Goal: Transaction & Acquisition: Purchase product/service

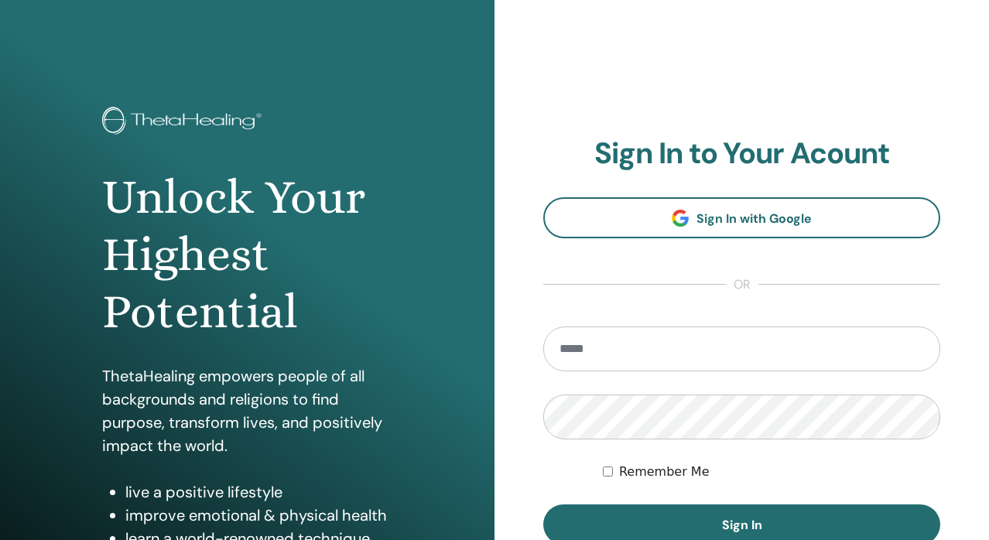
click at [598, 348] on input "email" at bounding box center [741, 349] width 397 height 45
type input "**********"
click at [543, 505] on button "Sign In" at bounding box center [741, 525] width 397 height 40
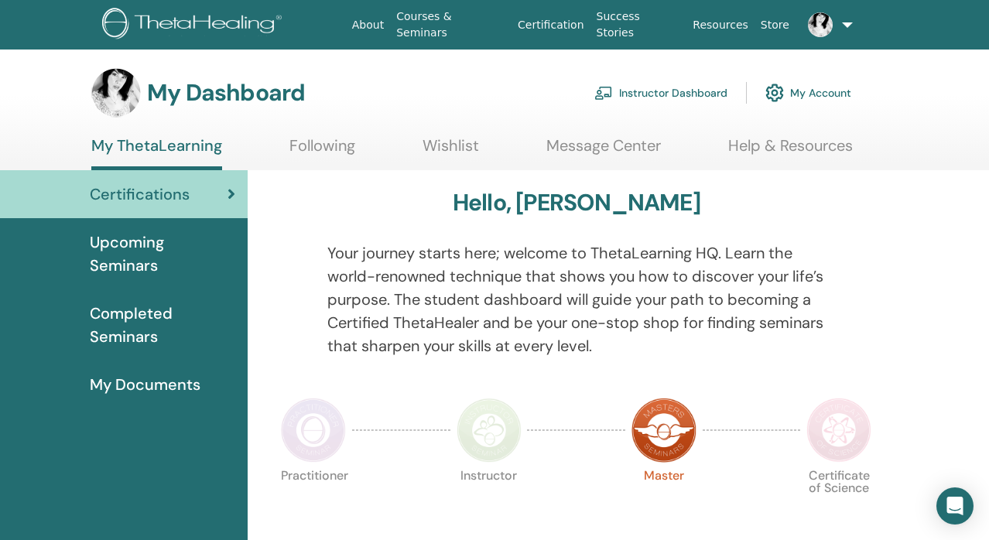
click at [153, 334] on span "Completed Seminars" at bounding box center [163, 325] width 146 height 46
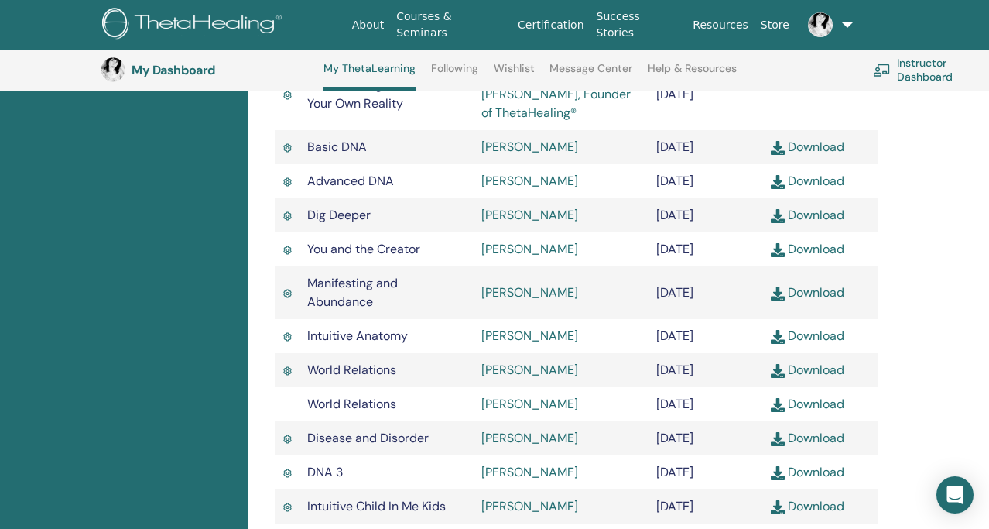
scroll to position [543, 0]
click at [778, 301] on img at bounding box center [778, 294] width 14 height 14
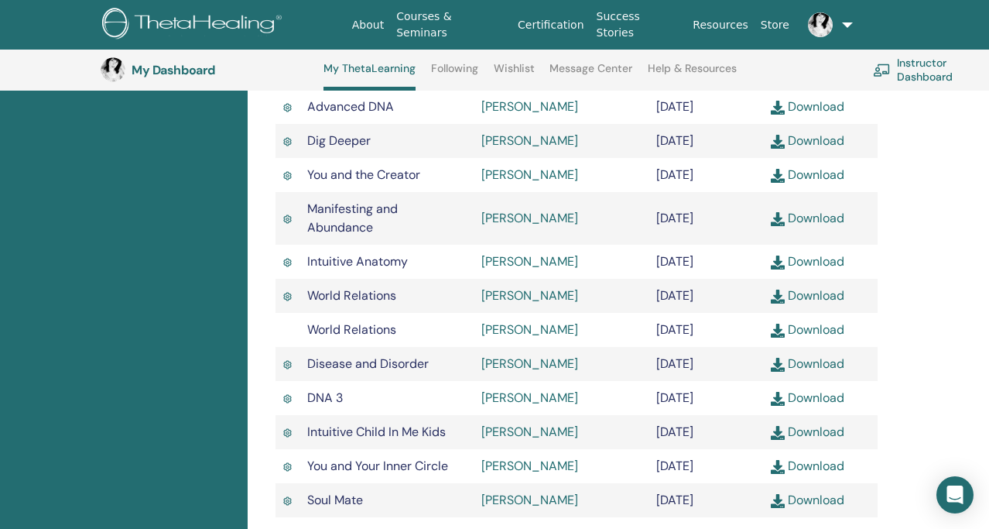
scroll to position [650, 0]
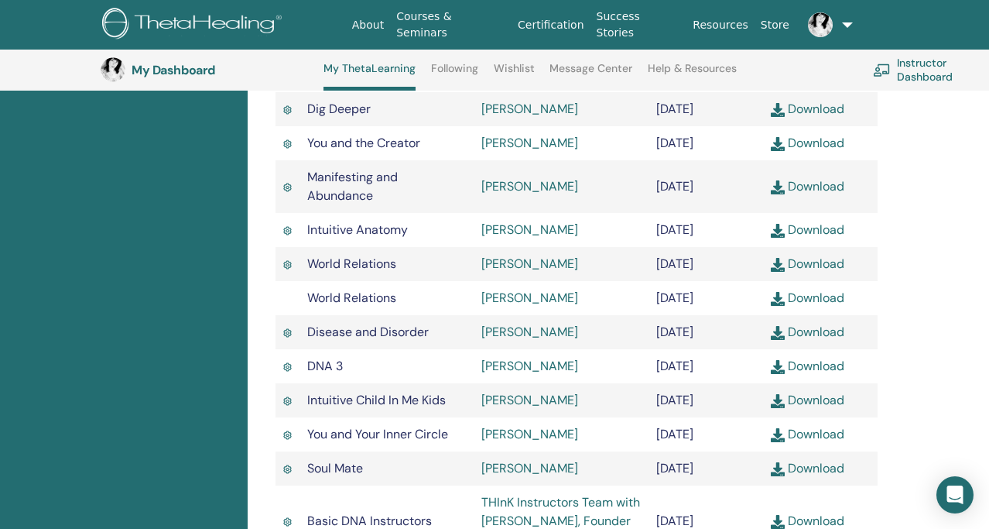
click at [780, 340] on img at bounding box center [778, 333] width 14 height 14
click at [777, 374] on img at bounding box center [778, 367] width 14 height 14
click at [777, 442] on img at bounding box center [778, 435] width 14 height 14
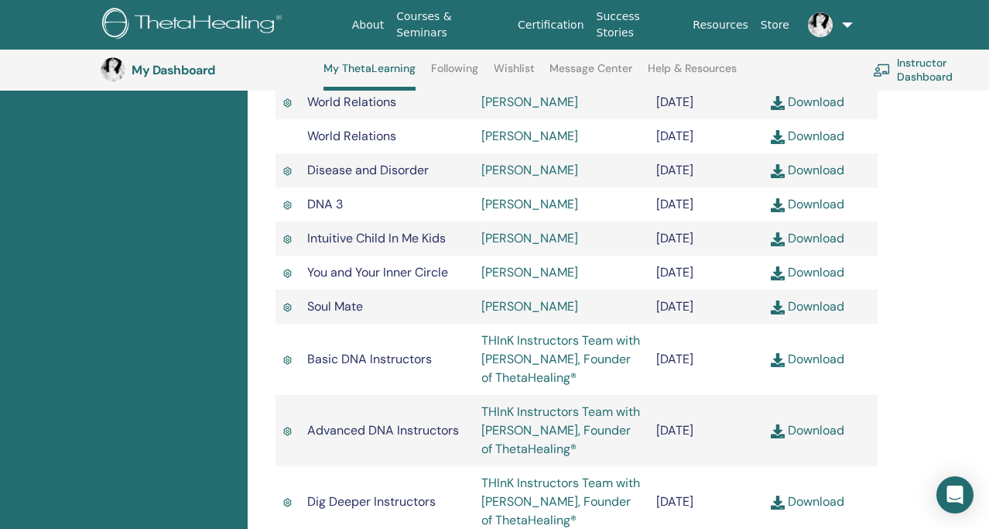
scroll to position [855, 0]
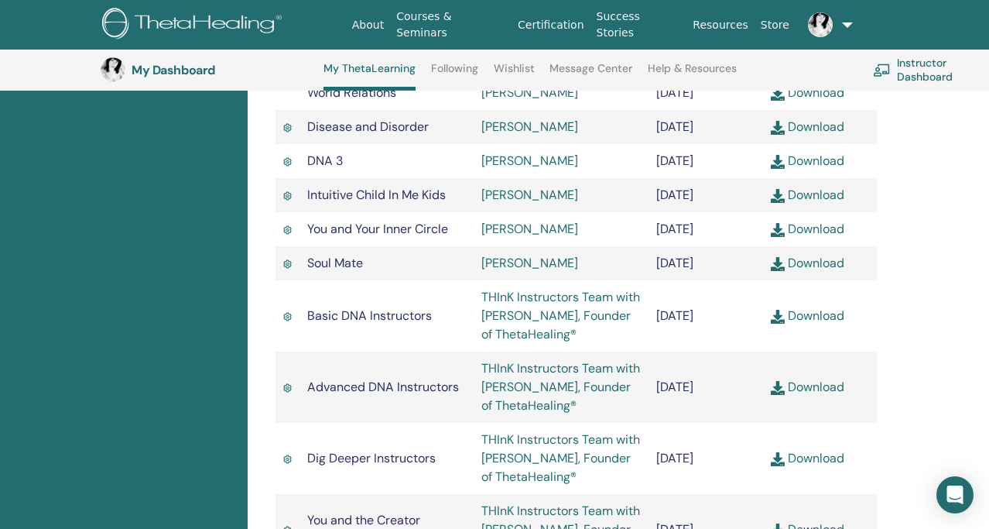
click at [773, 395] on img at bounding box center [778, 388] width 14 height 14
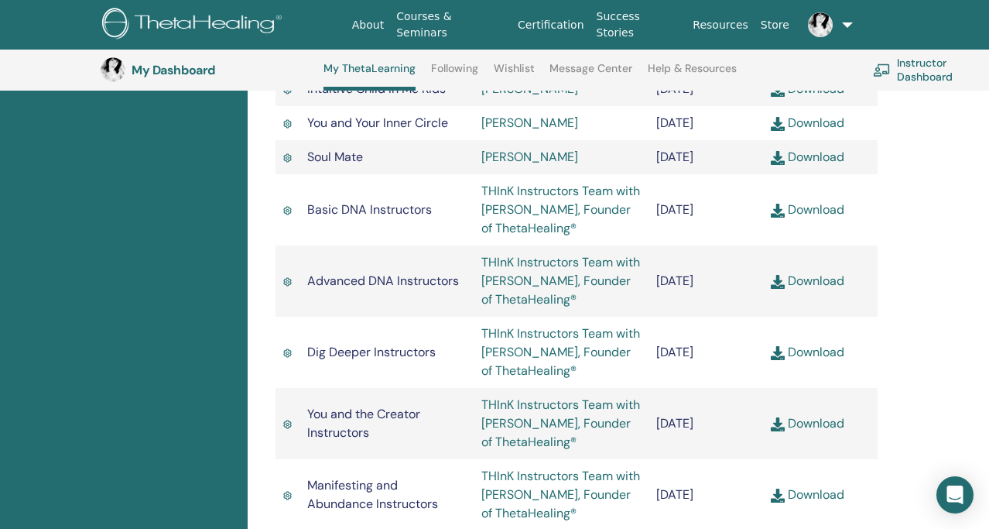
scroll to position [964, 0]
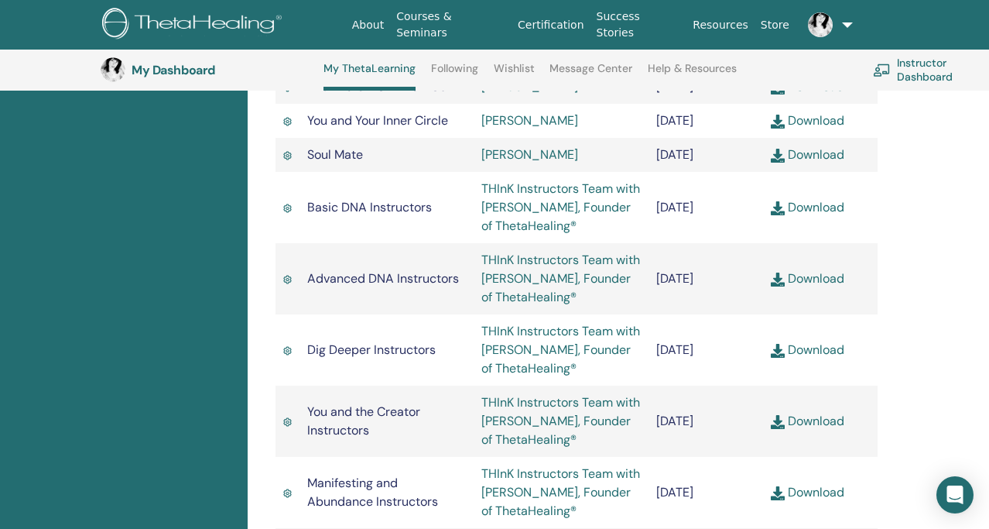
click at [773, 358] on img at bounding box center [778, 351] width 14 height 14
click at [778, 429] on img at bounding box center [778, 422] width 14 height 14
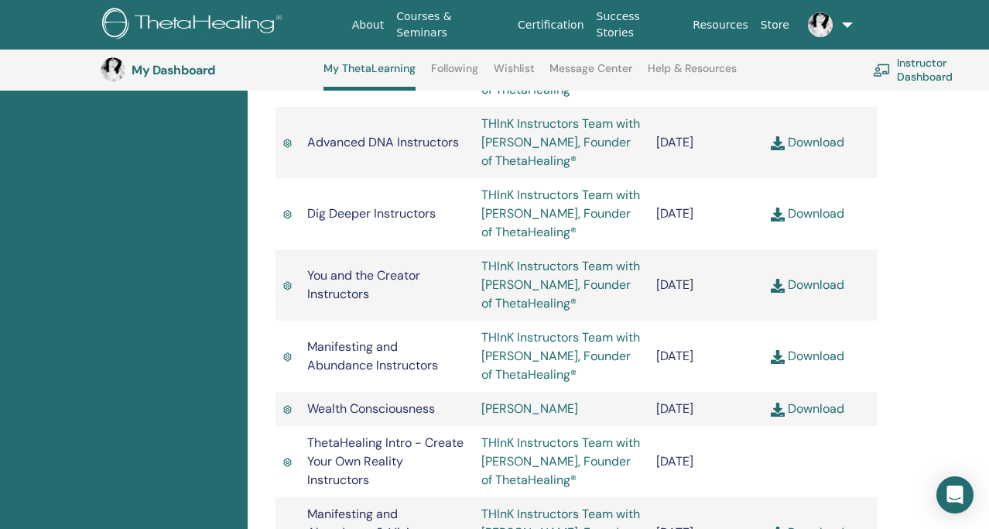
scroll to position [1112, 0]
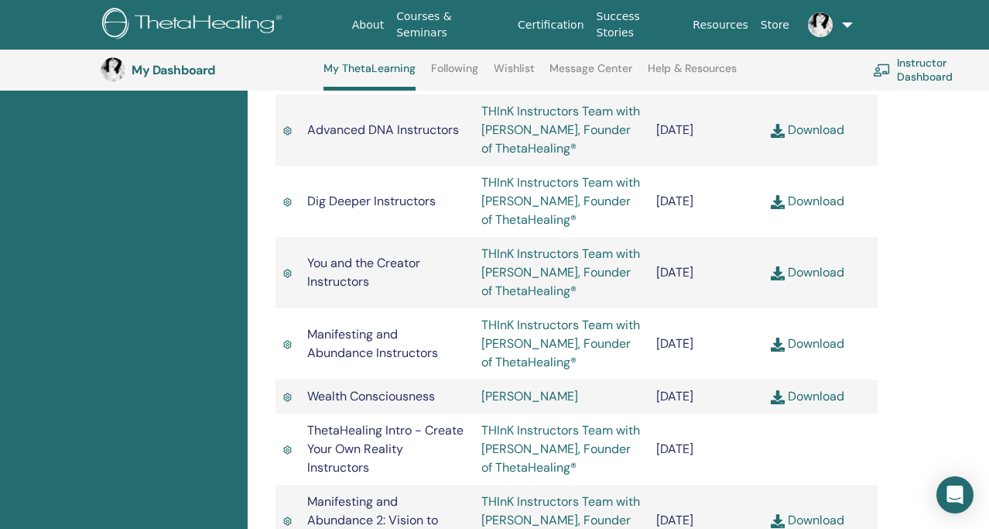
click at [774, 351] on img at bounding box center [778, 345] width 14 height 14
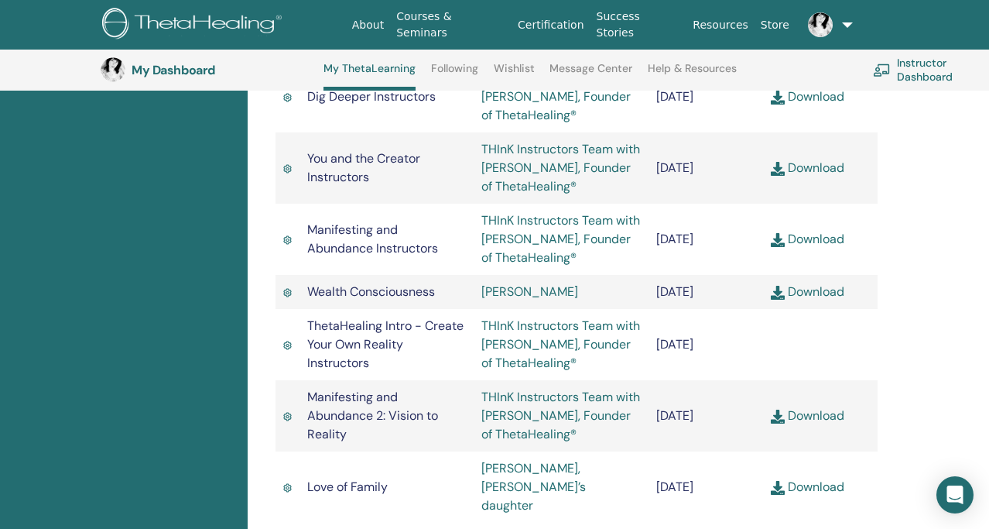
scroll to position [1250, 0]
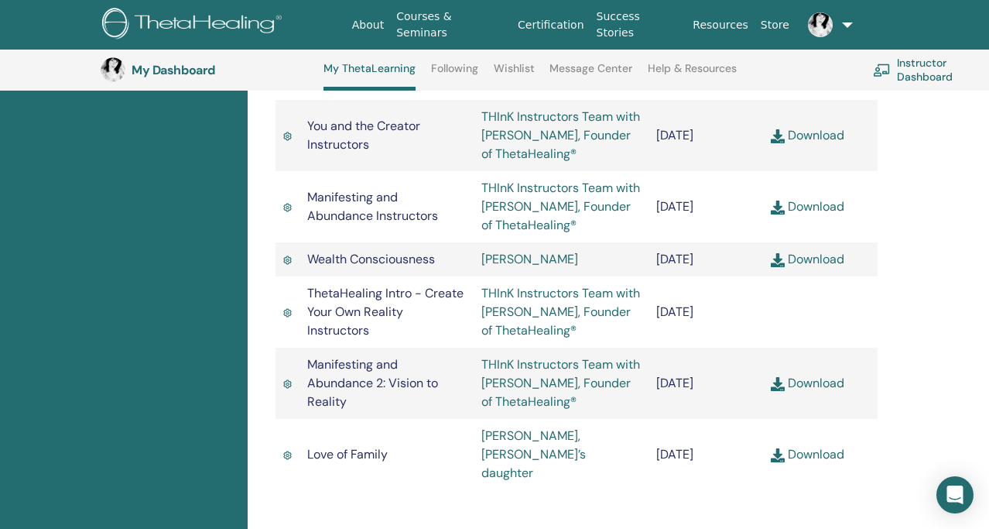
click at [782, 391] on img at bounding box center [778, 384] width 14 height 14
click at [768, 419] on td "Download" at bounding box center [820, 383] width 115 height 71
click at [776, 391] on img at bounding box center [778, 384] width 14 height 14
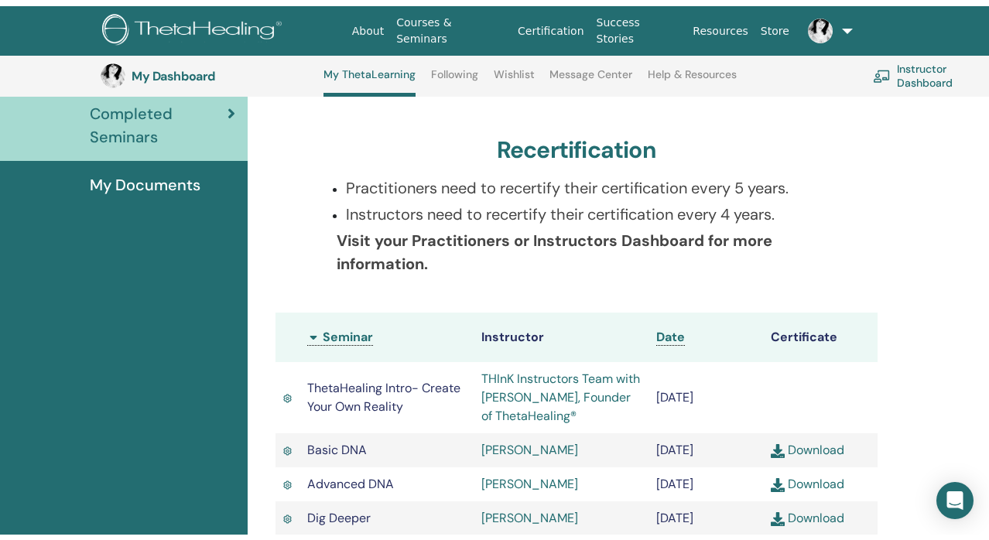
scroll to position [0, 0]
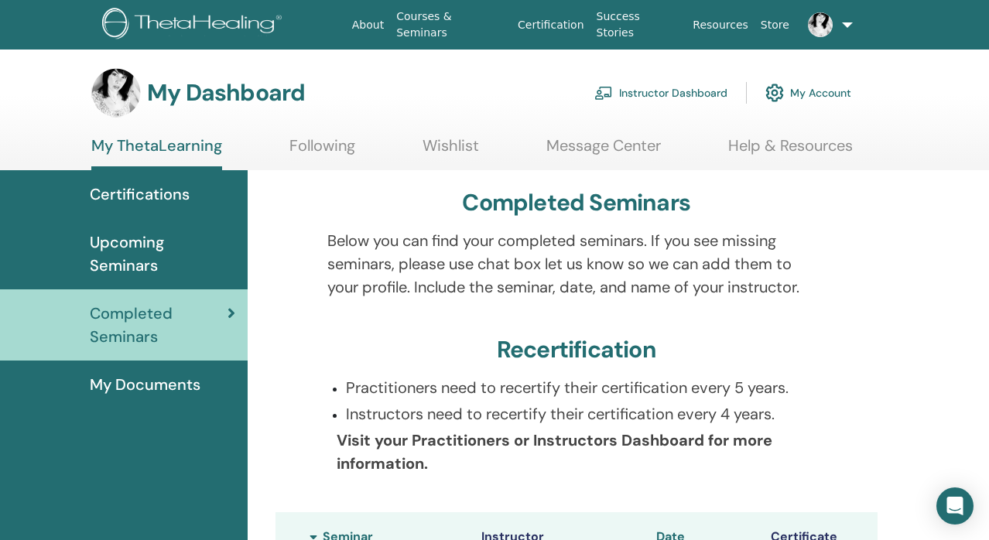
click at [133, 201] on span "Certifications" at bounding box center [140, 194] width 100 height 23
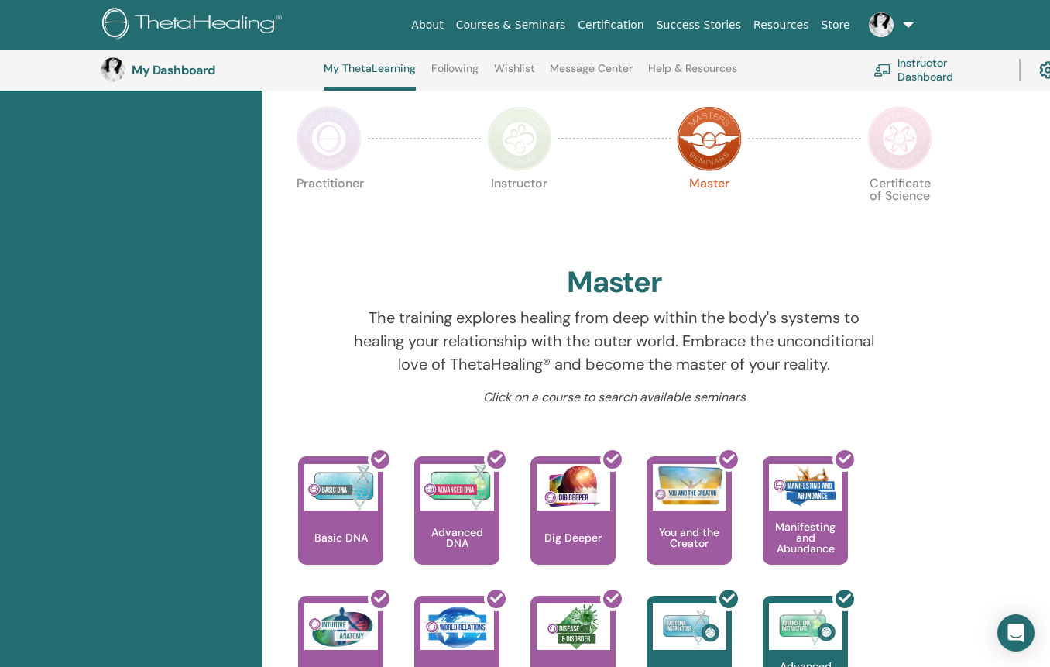
scroll to position [190, 0]
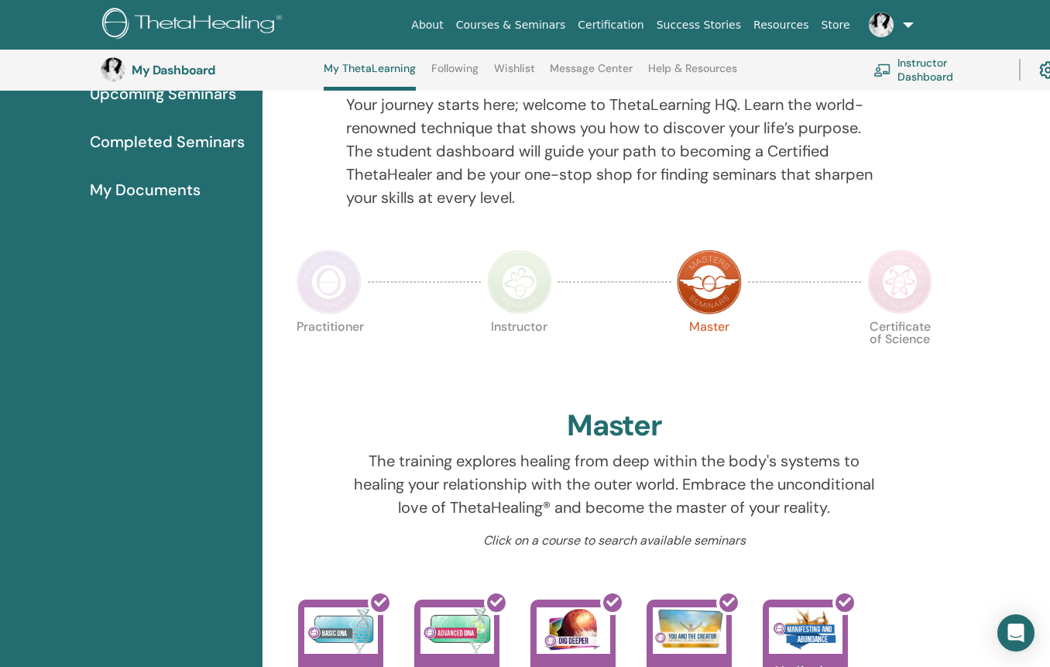
click at [543, 380] on p "Instructor" at bounding box center [519, 353] width 65 height 65
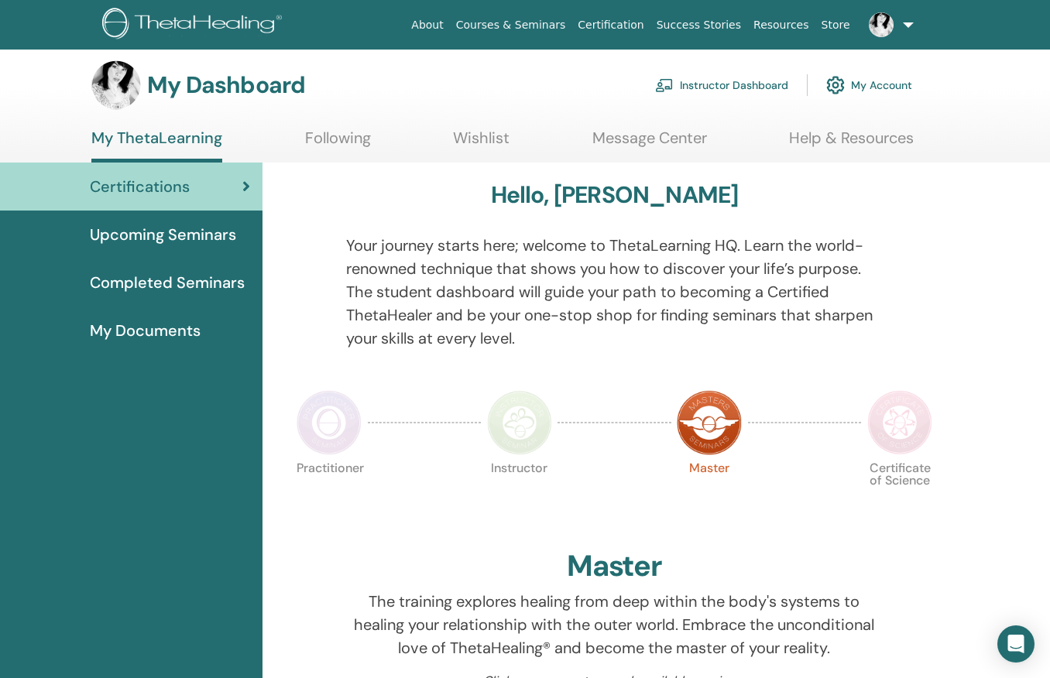
scroll to position [0, 0]
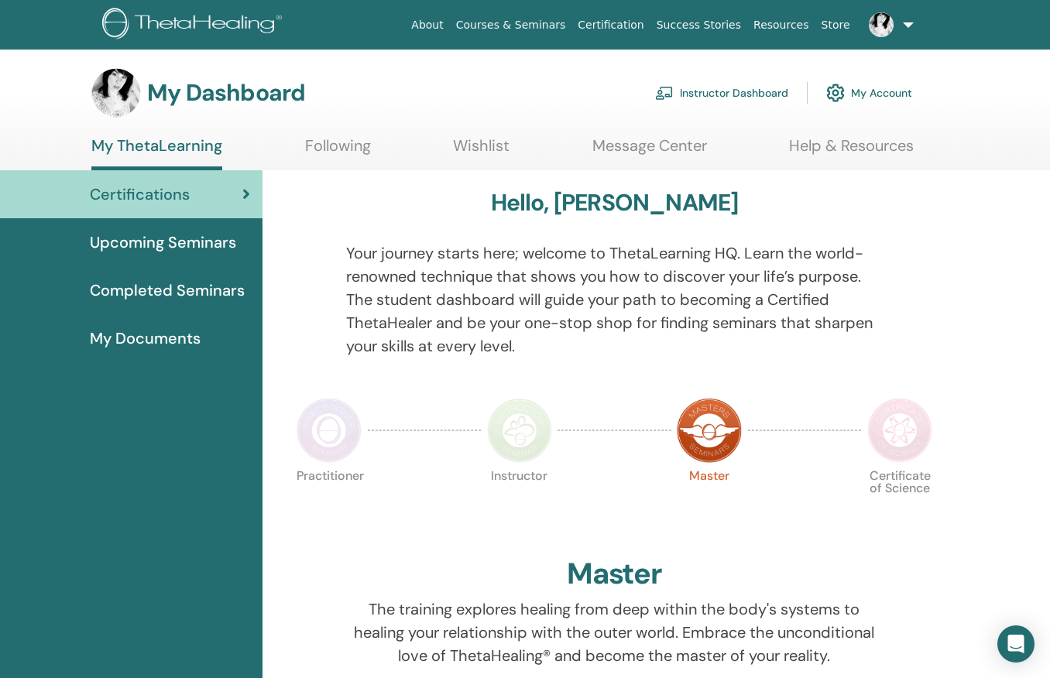
click at [779, 26] on link "Resources" at bounding box center [781, 25] width 68 height 29
click at [883, 153] on link "Help & Resources" at bounding box center [851, 151] width 125 height 30
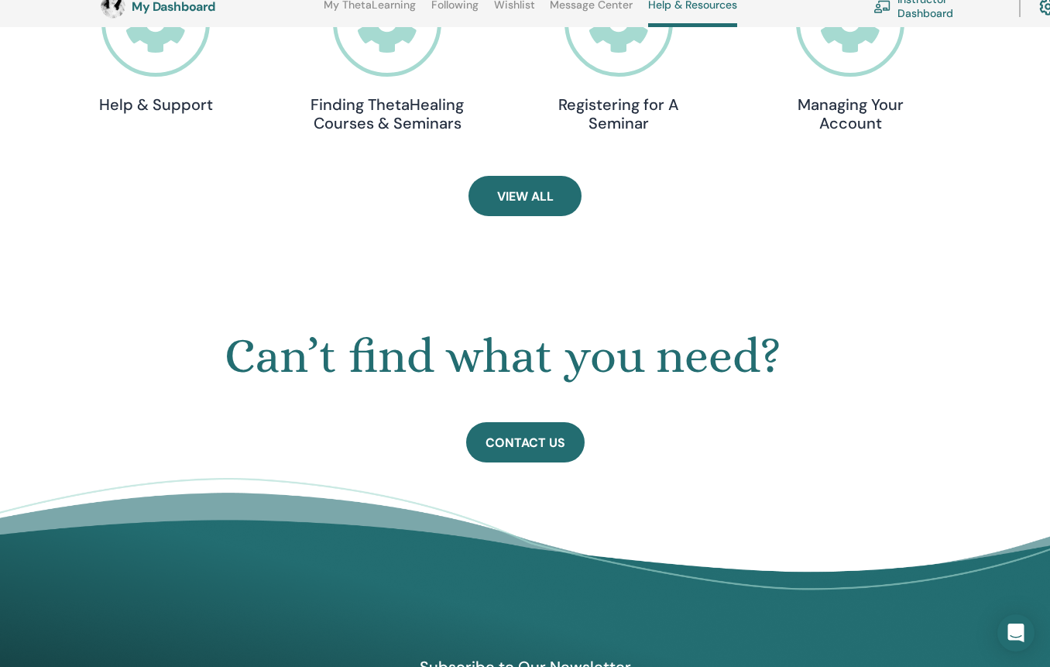
scroll to position [627, 0]
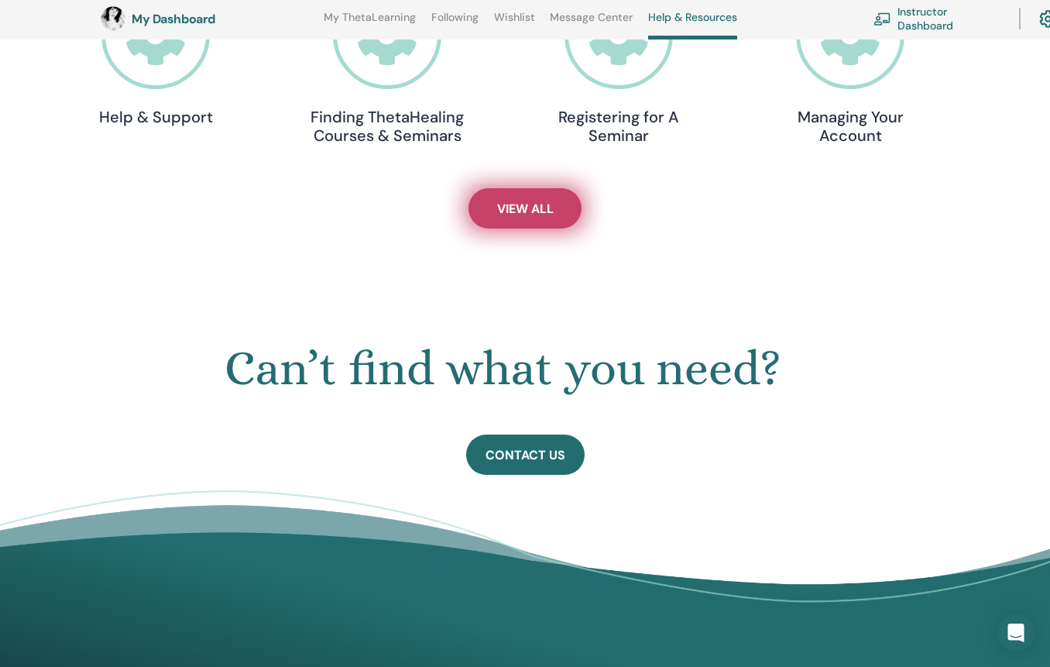
click at [550, 197] on link "View All" at bounding box center [524, 208] width 113 height 40
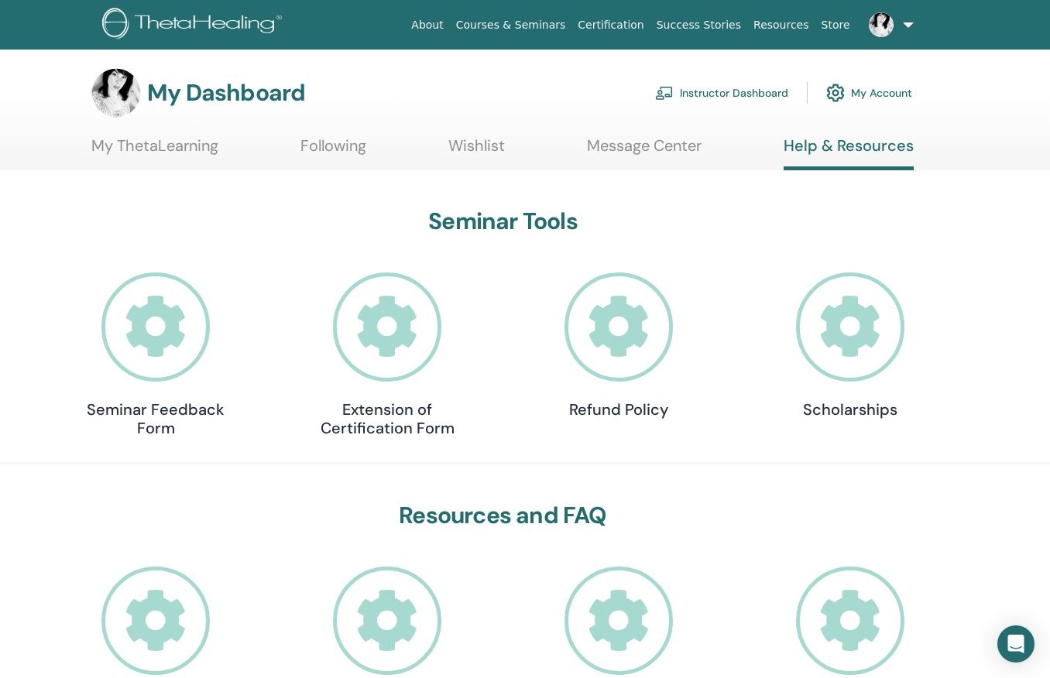
click at [449, 32] on link "About" at bounding box center [427, 25] width 44 height 29
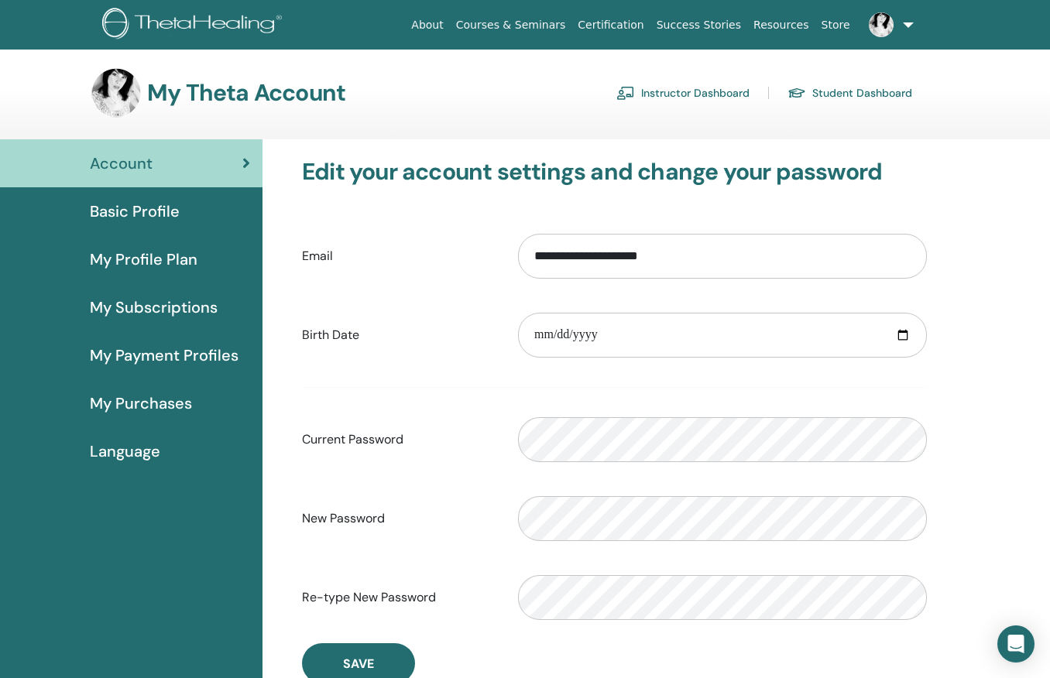
click at [133, 211] on span "Basic Profile" at bounding box center [135, 211] width 90 height 23
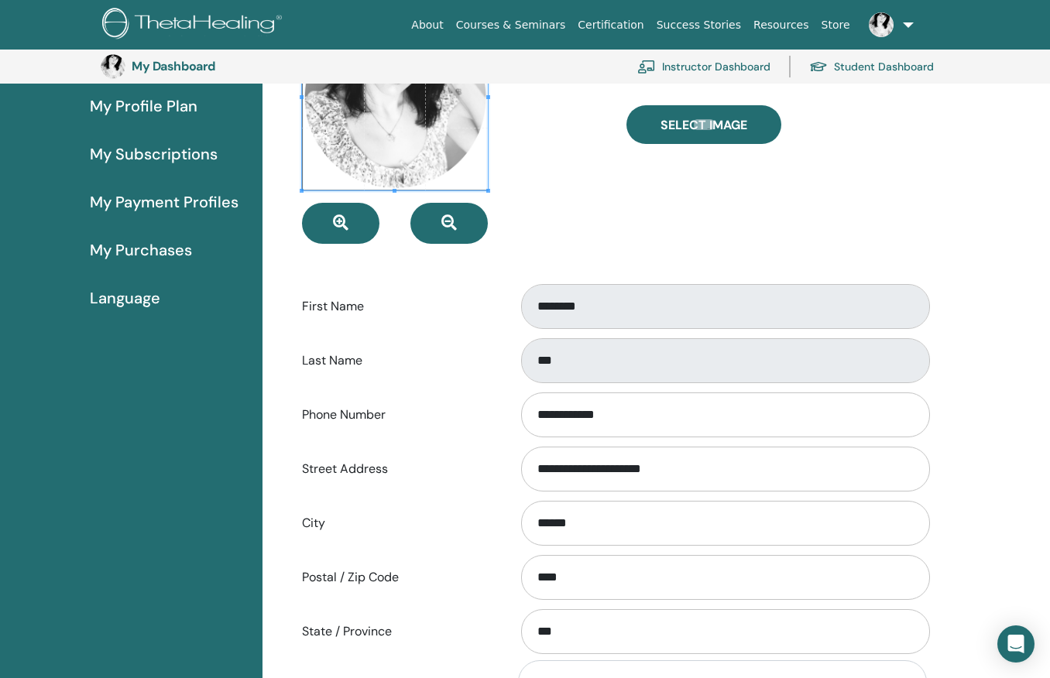
scroll to position [130, 0]
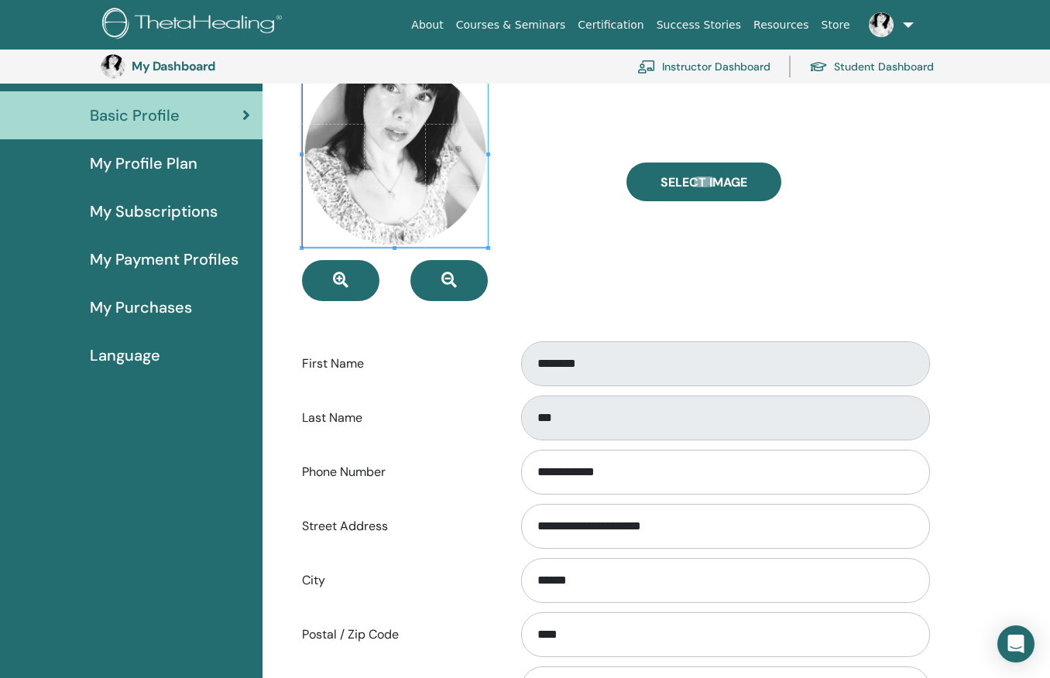
click at [194, 168] on span "My Profile Plan" at bounding box center [144, 163] width 108 height 23
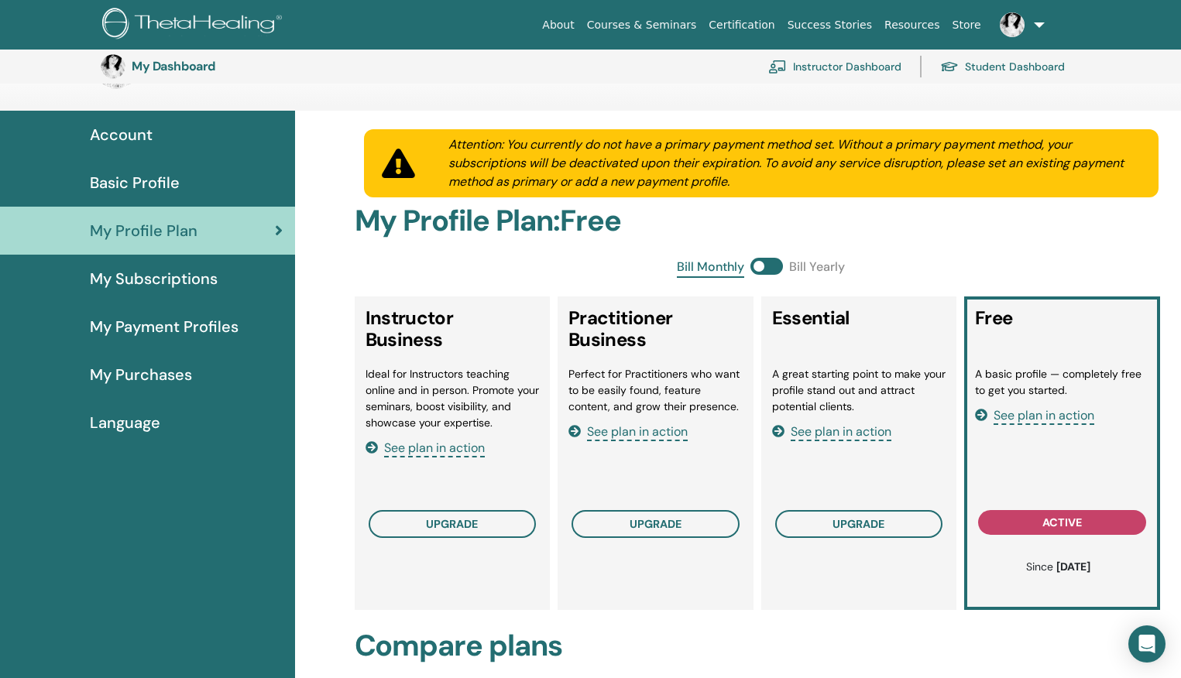
scroll to position [46, 0]
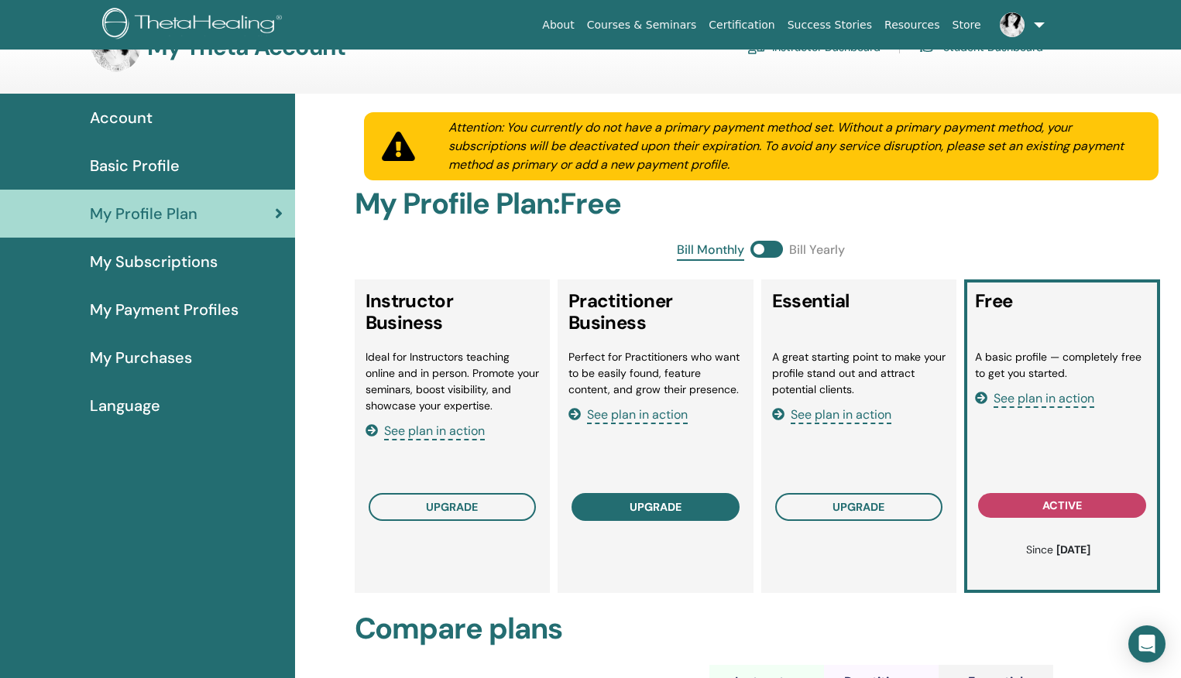
click at [619, 505] on button "upgrade" at bounding box center [655, 507] width 168 height 28
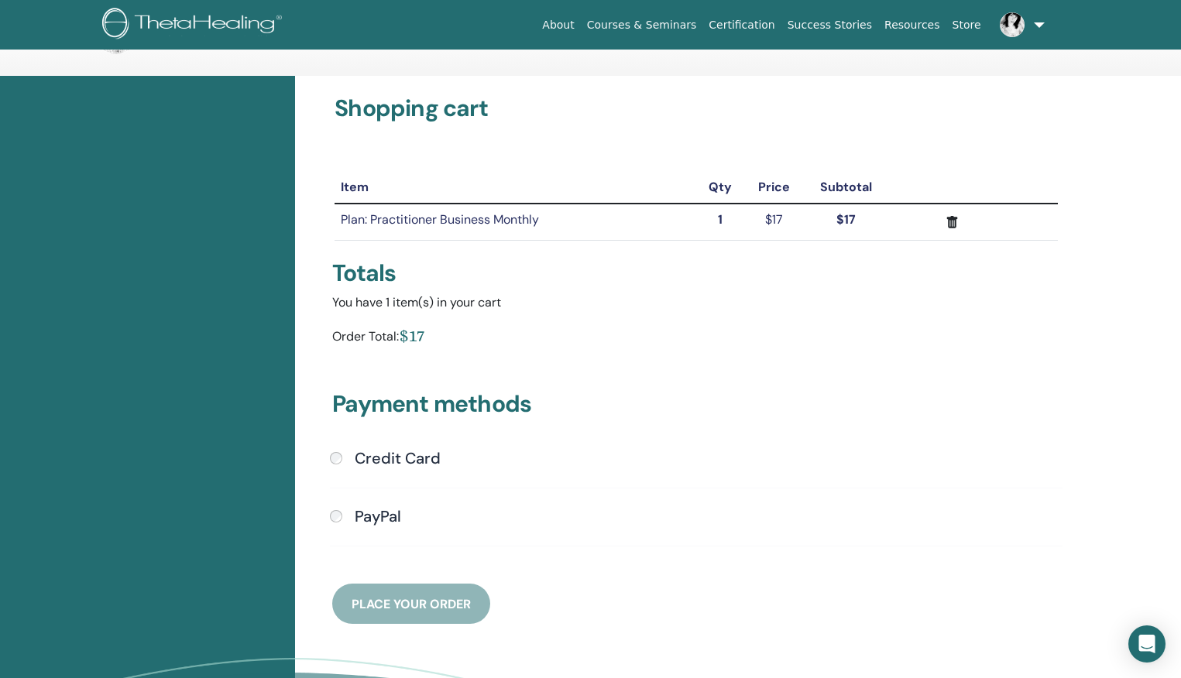
scroll to position [185, 0]
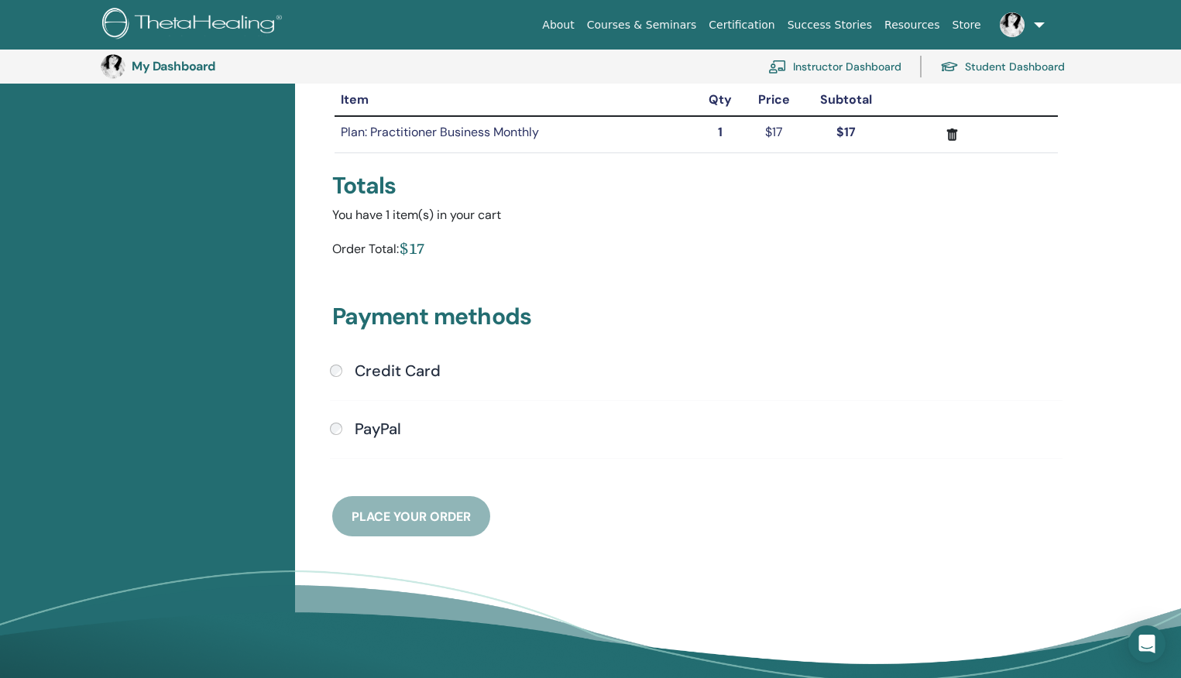
click at [365, 434] on h4 "PayPal" at bounding box center [378, 429] width 46 height 19
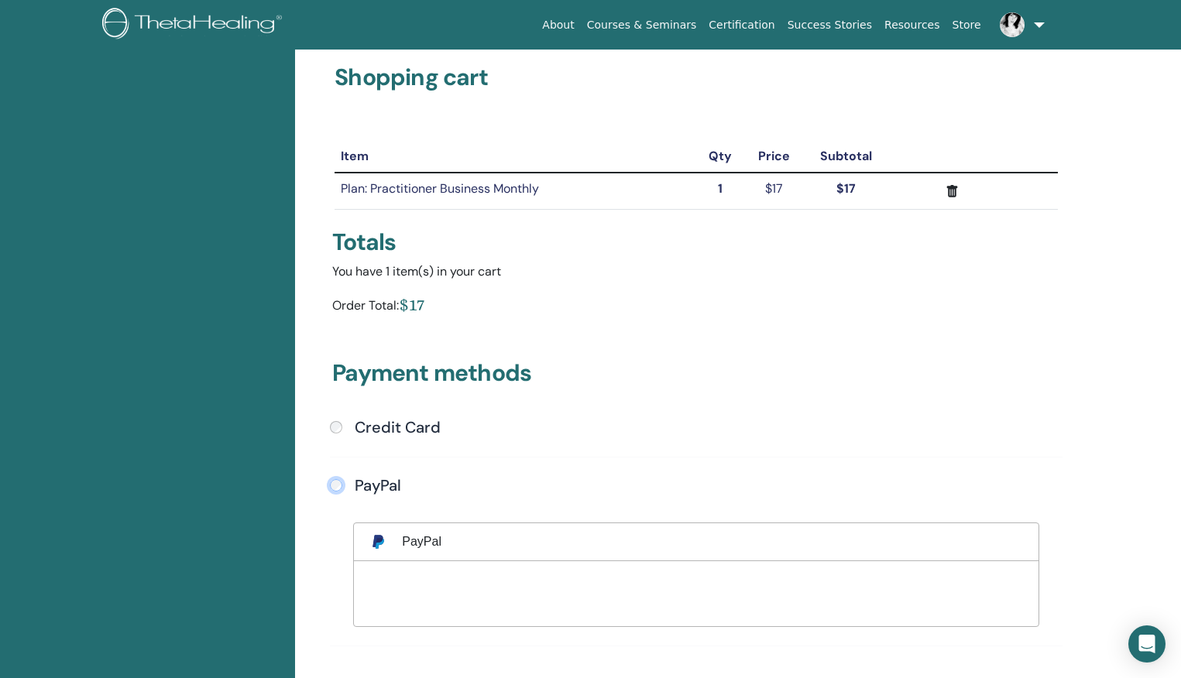
scroll to position [400, 0]
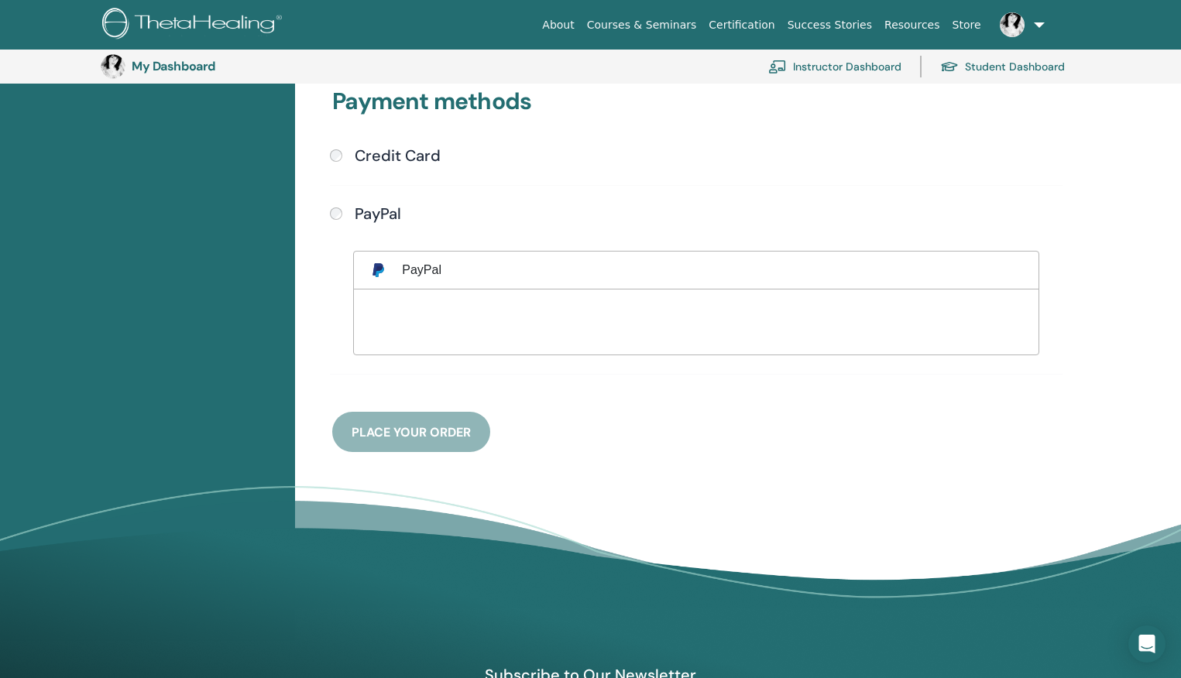
click at [601, 370] on div "Credit Card Submit PayPal Visa JCB" at bounding box center [696, 269] width 751 height 247
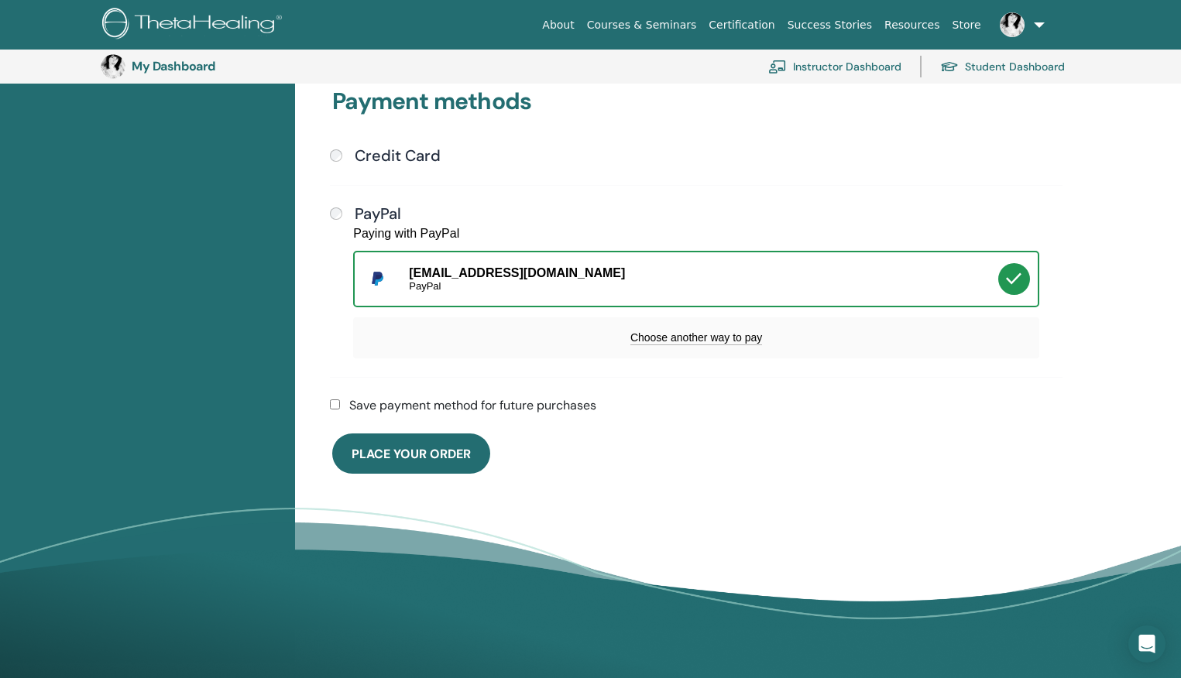
click at [432, 451] on span "Place Your Order" at bounding box center [410, 454] width 119 height 16
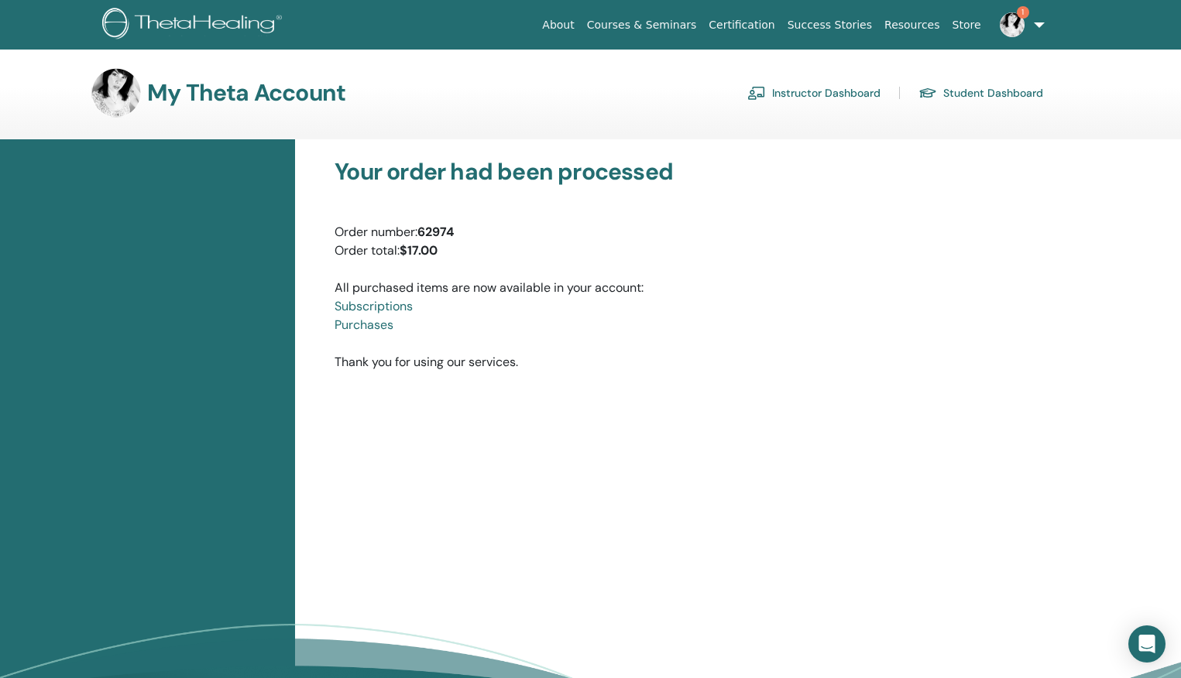
click at [614, 340] on div "Your order had been processed Order number: 62974 Order total: $17.00 All purch…" at bounding box center [696, 265] width 746 height 214
click at [1026, 22] on span "1" at bounding box center [1011, 24] width 37 height 12
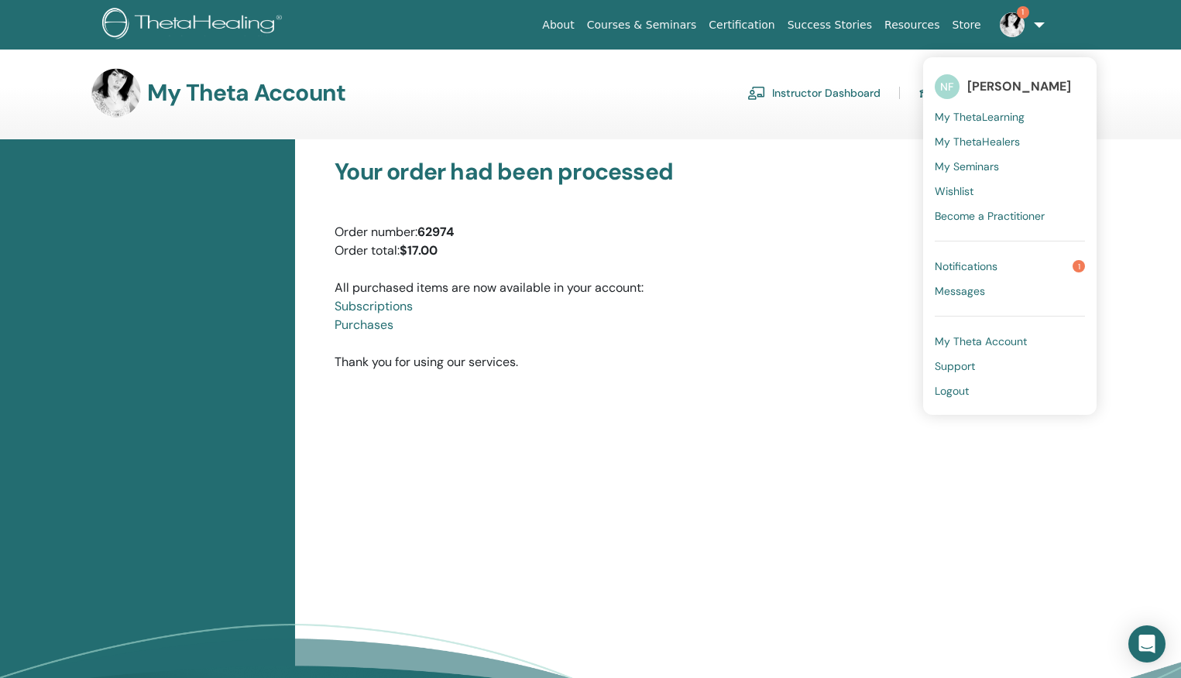
click at [774, 347] on div "Your order had been processed Order number: 62974 Order total: $17.00 All purch…" at bounding box center [696, 265] width 746 height 214
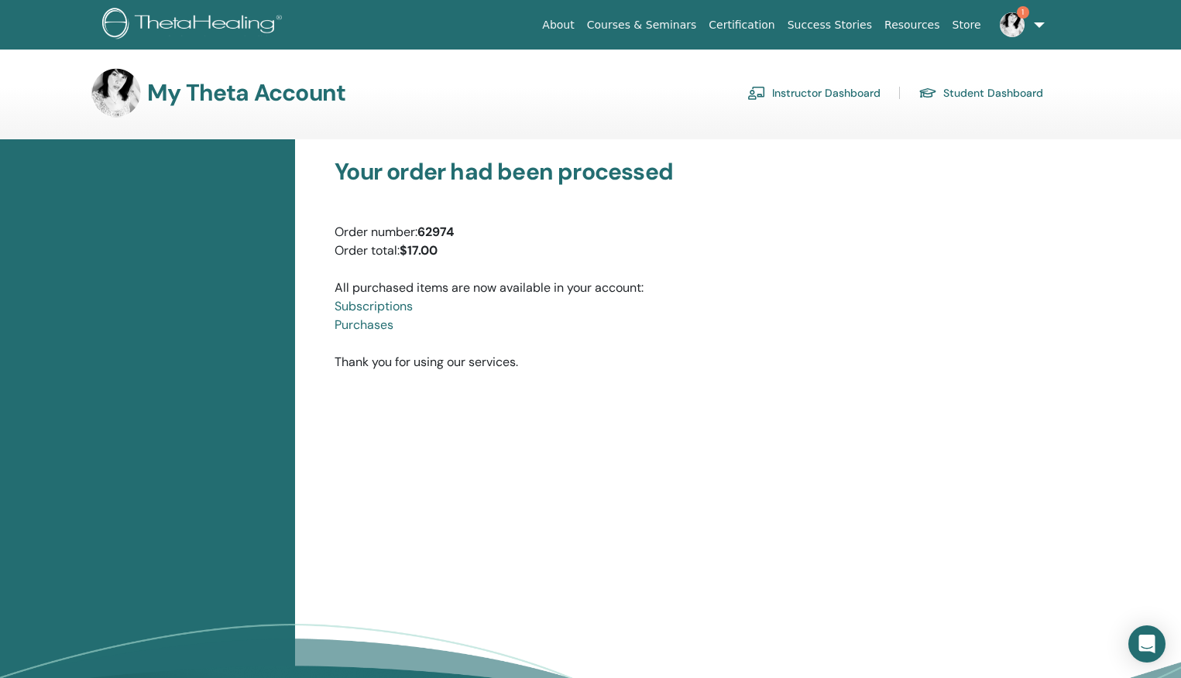
click at [372, 305] on link "Subscriptions" at bounding box center [373, 306] width 78 height 16
click at [373, 327] on link "Purchases" at bounding box center [363, 325] width 59 height 16
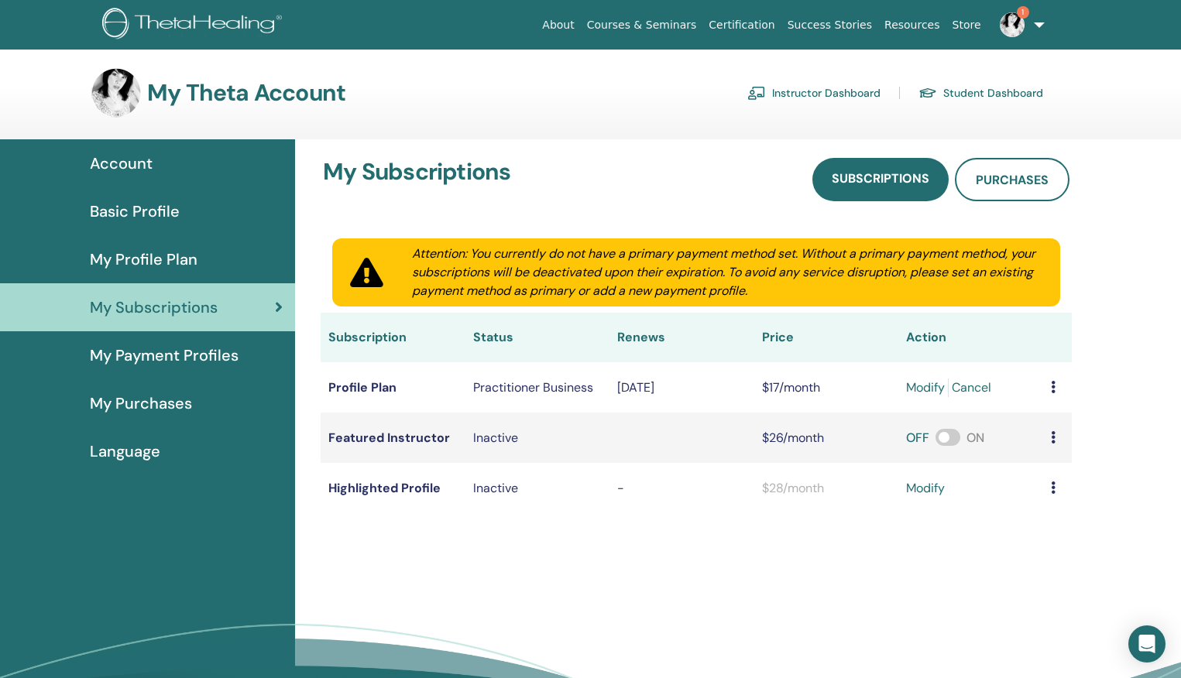
click at [252, 298] on div "My Subscriptions" at bounding box center [147, 307] width 270 height 23
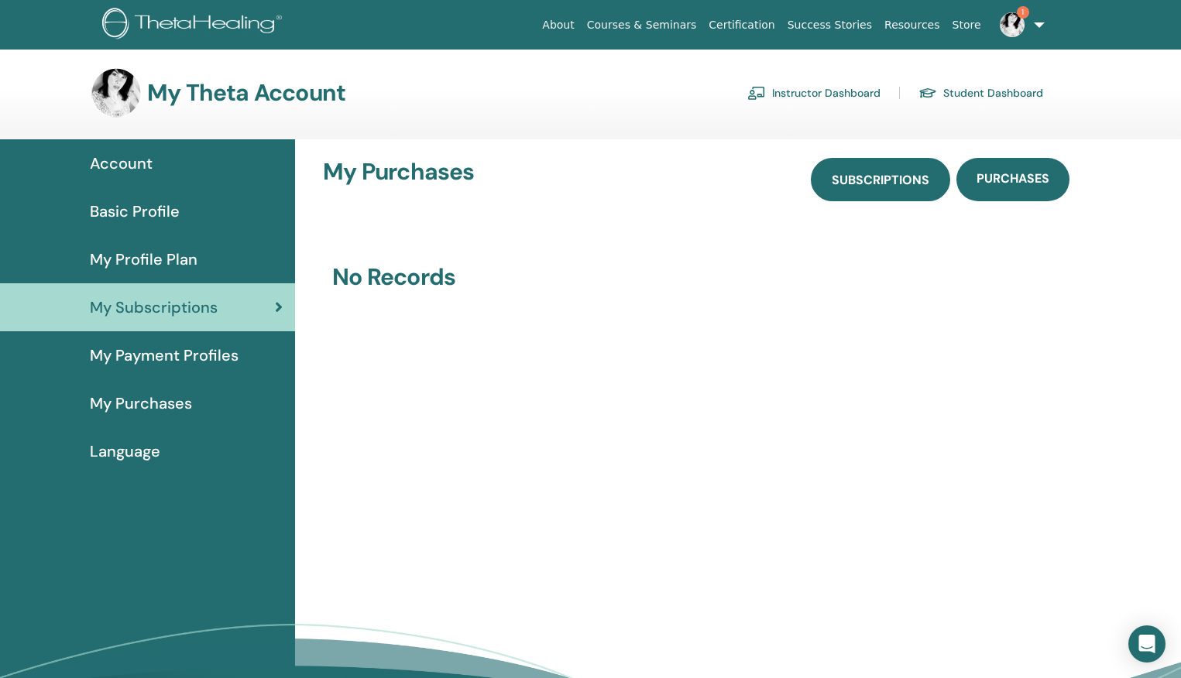
click at [862, 180] on span "Subscriptions" at bounding box center [880, 180] width 98 height 16
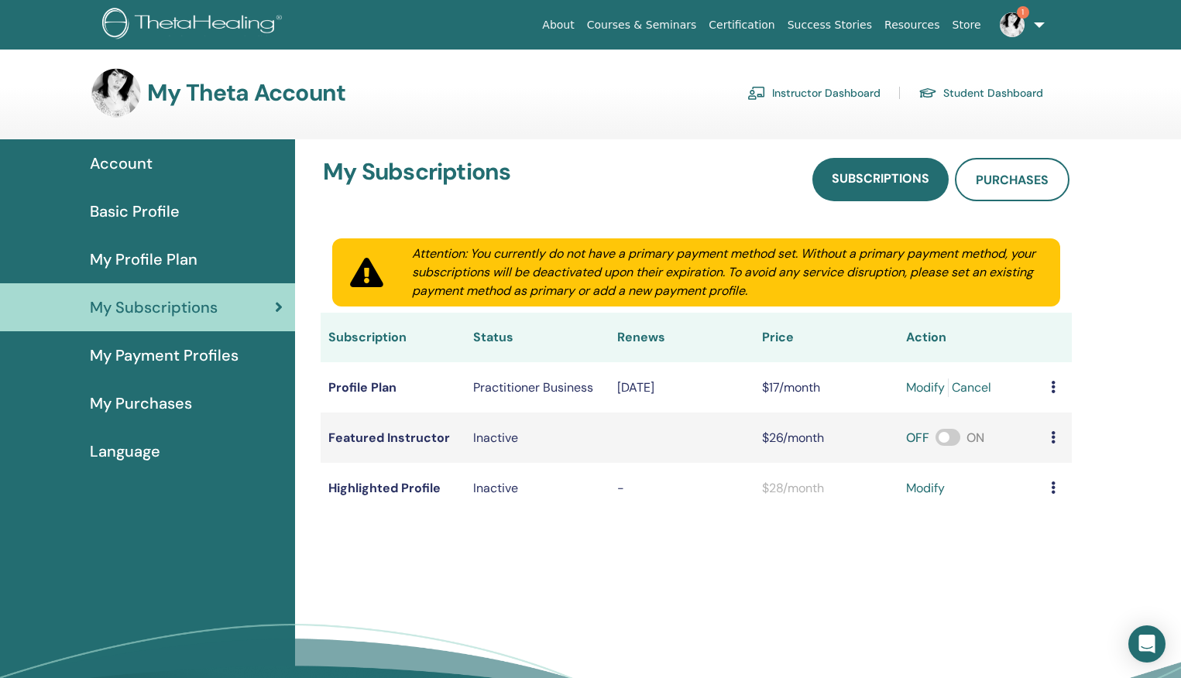
click at [716, 386] on td "[DATE]" at bounding box center [681, 387] width 144 height 50
click at [1049, 389] on td at bounding box center [1057, 387] width 29 height 50
click at [507, 392] on div "Practitioner Business" at bounding box center [537, 388] width 129 height 19
click at [379, 389] on td "Profile Plan" at bounding box center [393, 387] width 144 height 50
click at [135, 159] on span "Account" at bounding box center [121, 163] width 63 height 23
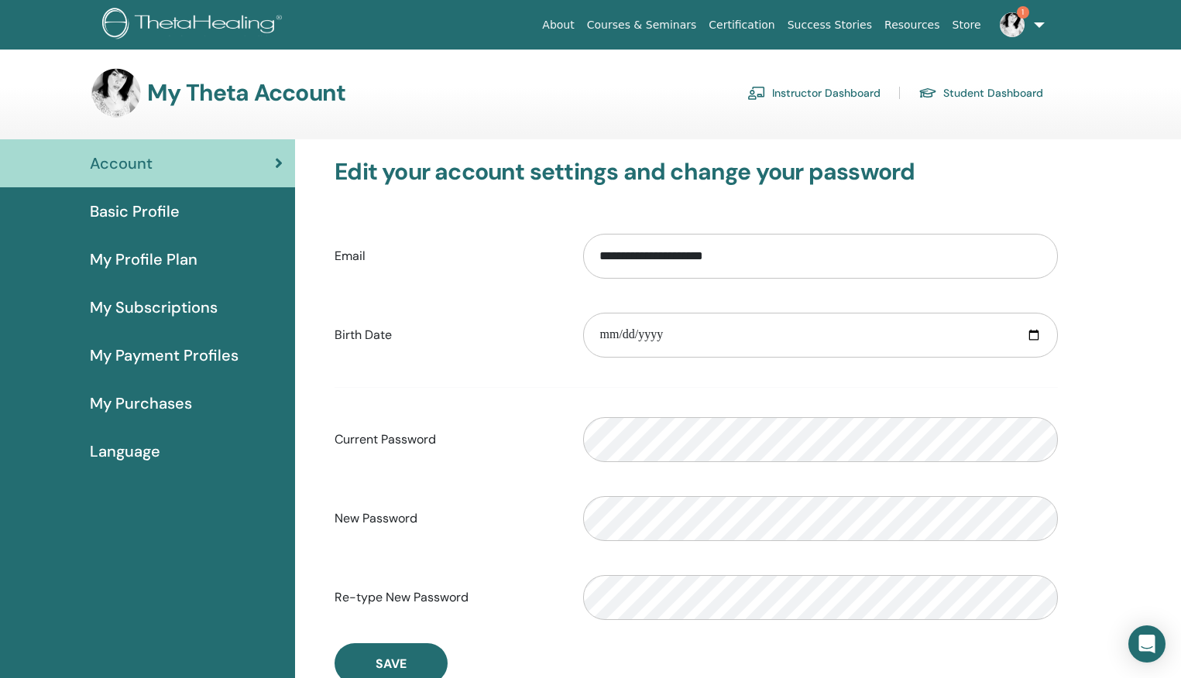
click at [139, 258] on span "My Profile Plan" at bounding box center [144, 259] width 108 height 23
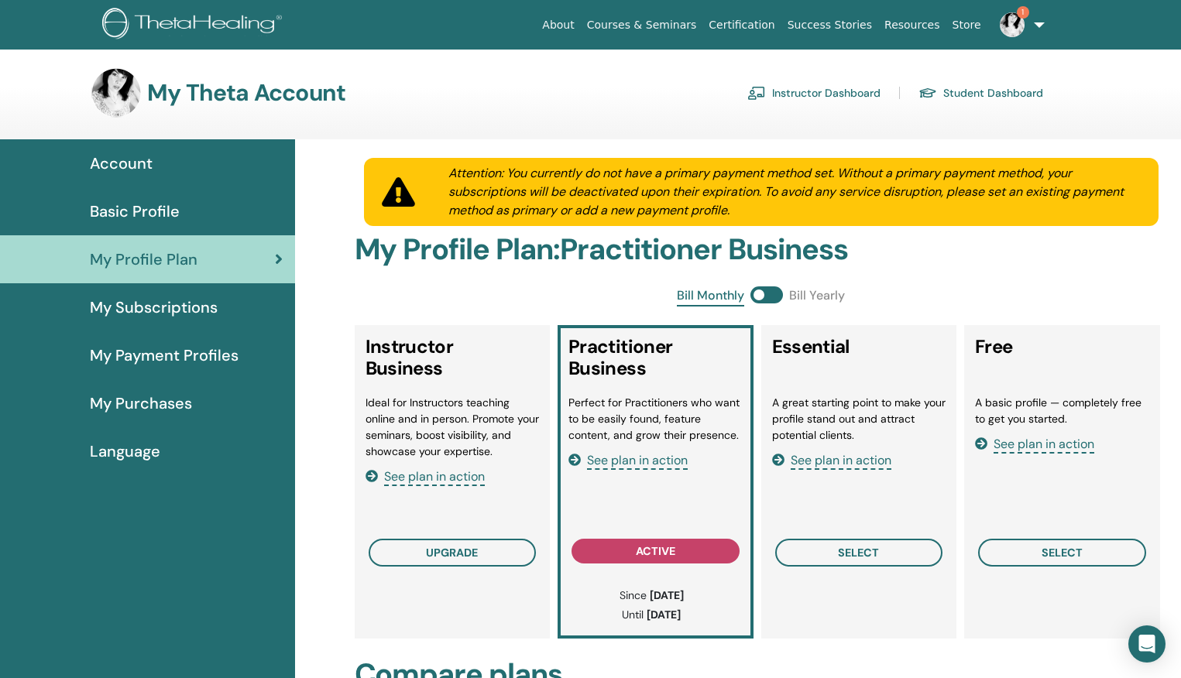
click at [129, 362] on span "My Payment Profiles" at bounding box center [164, 355] width 149 height 23
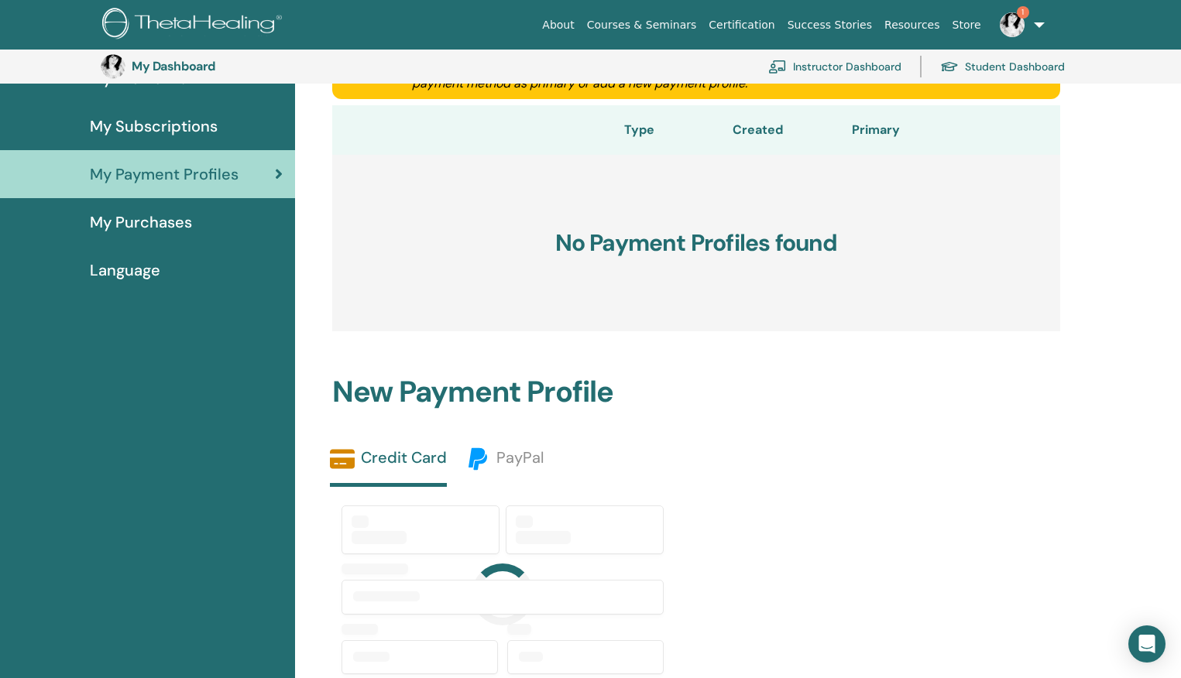
scroll to position [221, 0]
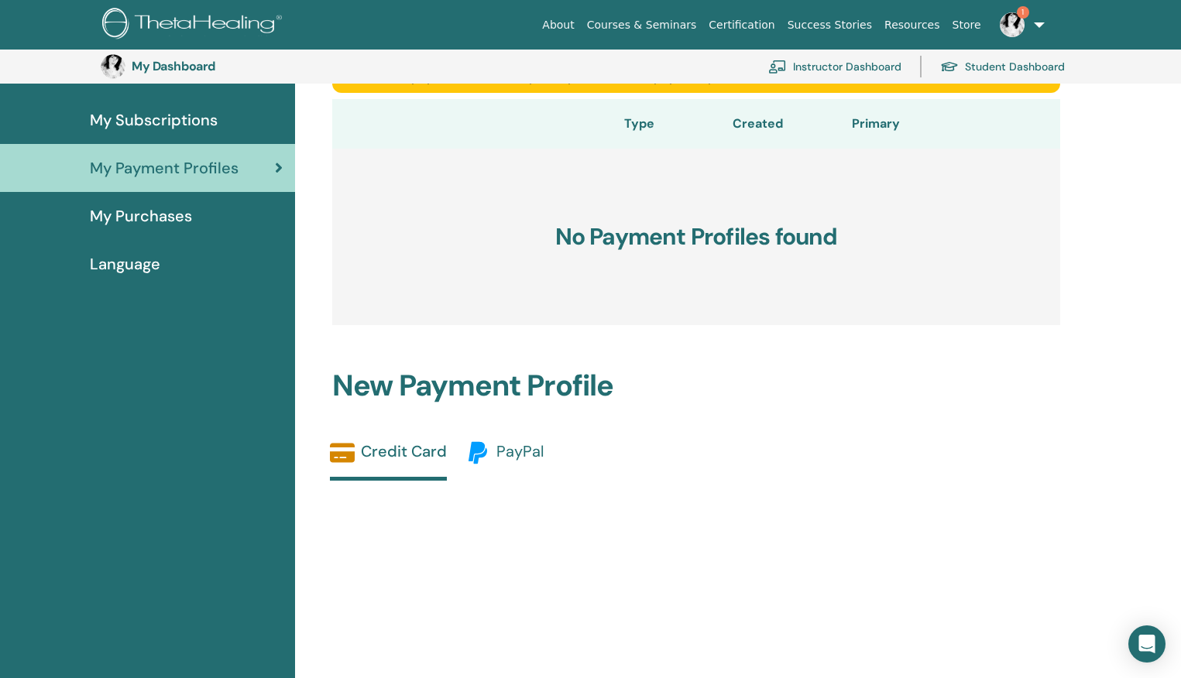
click at [485, 459] on img at bounding box center [477, 453] width 25 height 25
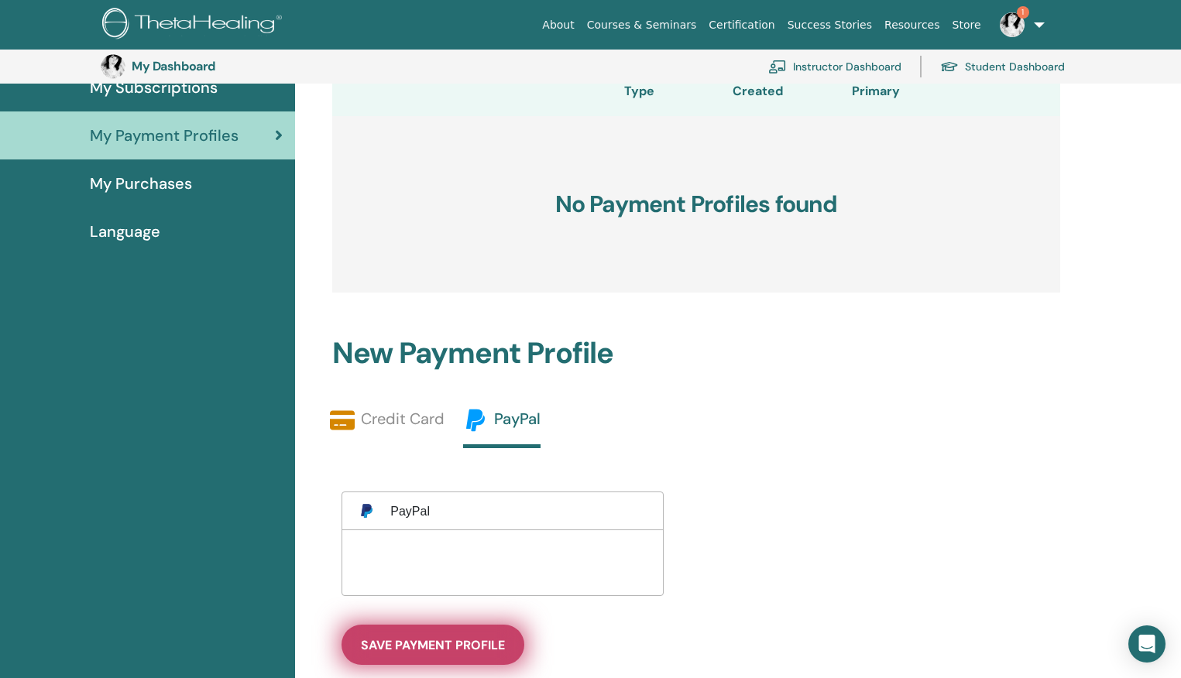
scroll to position [399, 0]
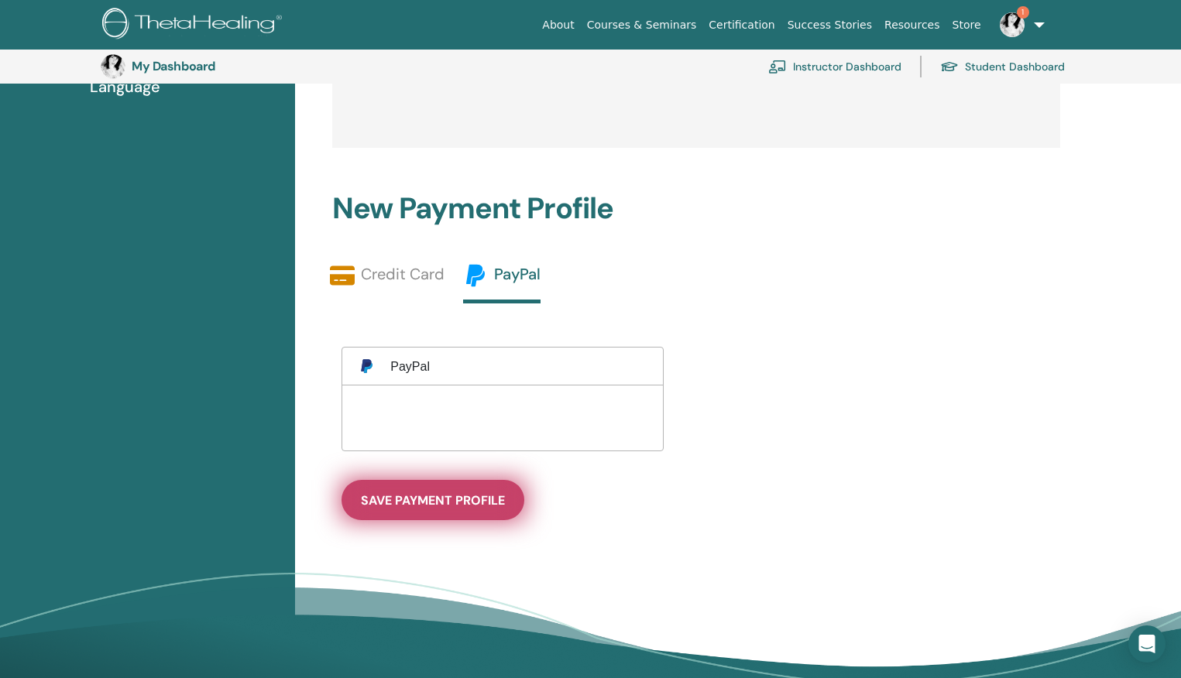
click at [441, 501] on span "save payment profile" at bounding box center [433, 500] width 144 height 16
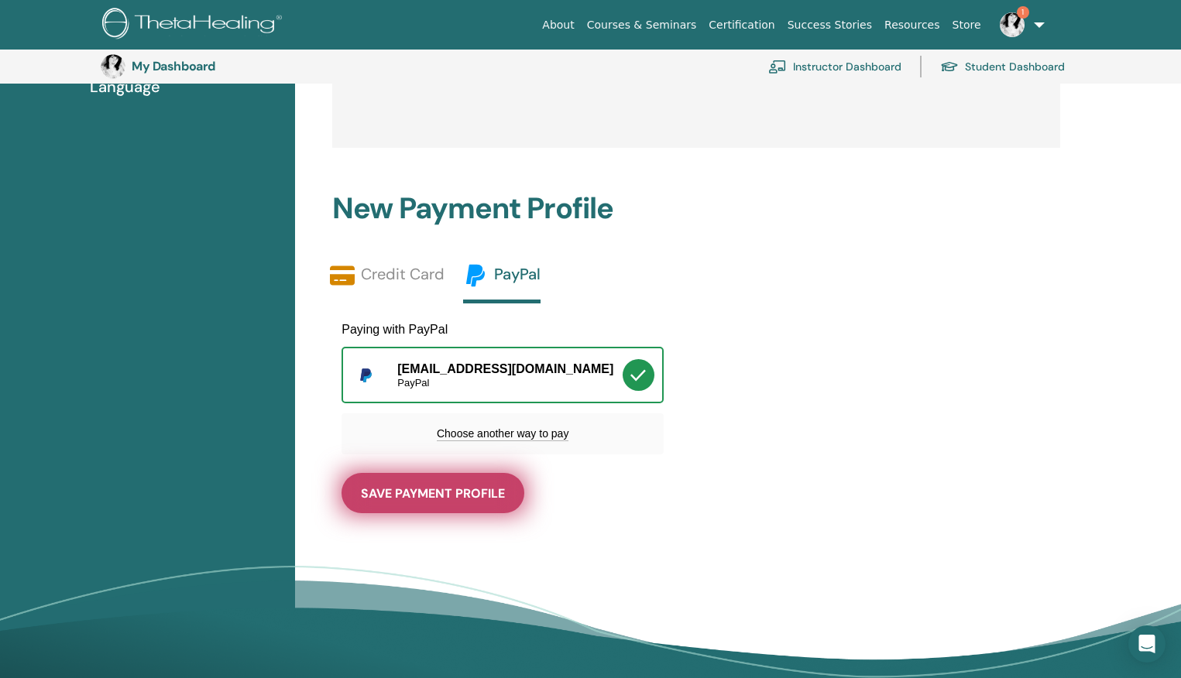
click at [450, 495] on span "save payment profile" at bounding box center [433, 493] width 144 height 16
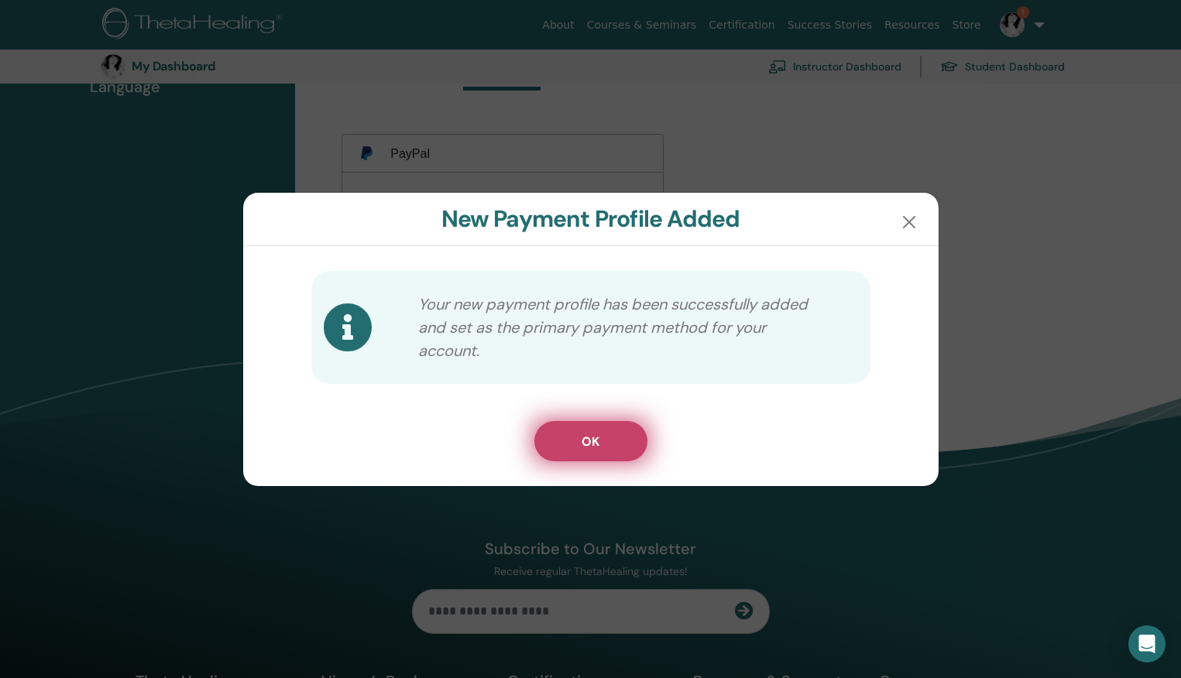
click at [604, 441] on button "OK" at bounding box center [590, 441] width 113 height 40
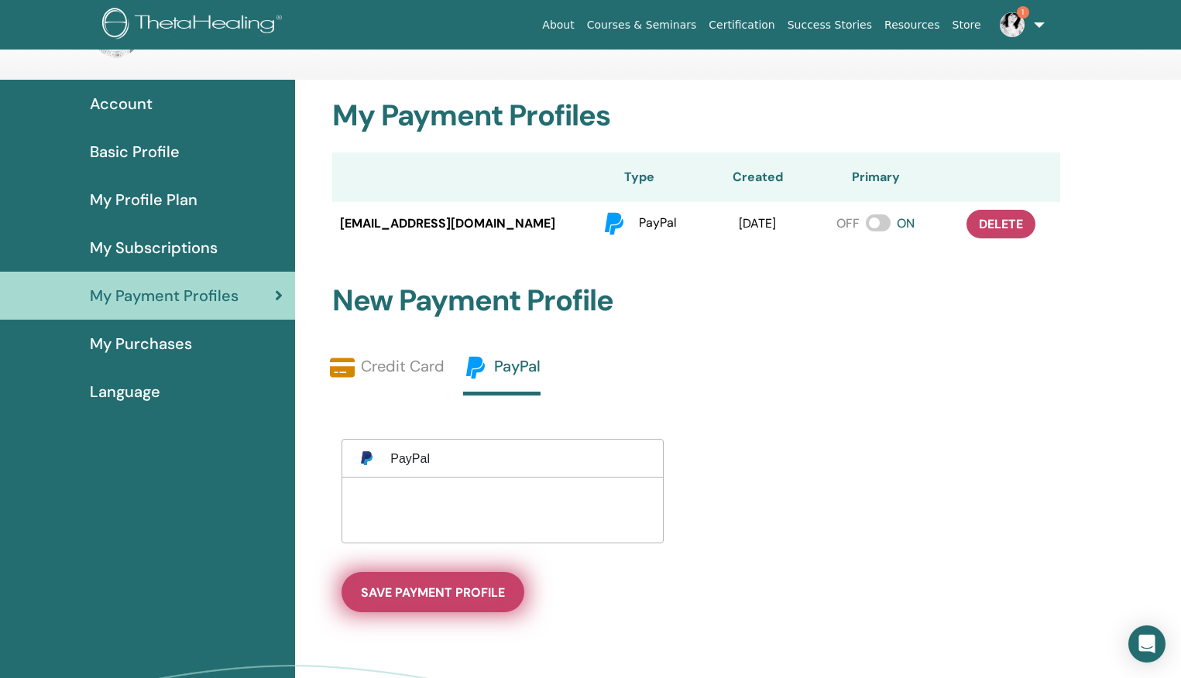
scroll to position [60, 0]
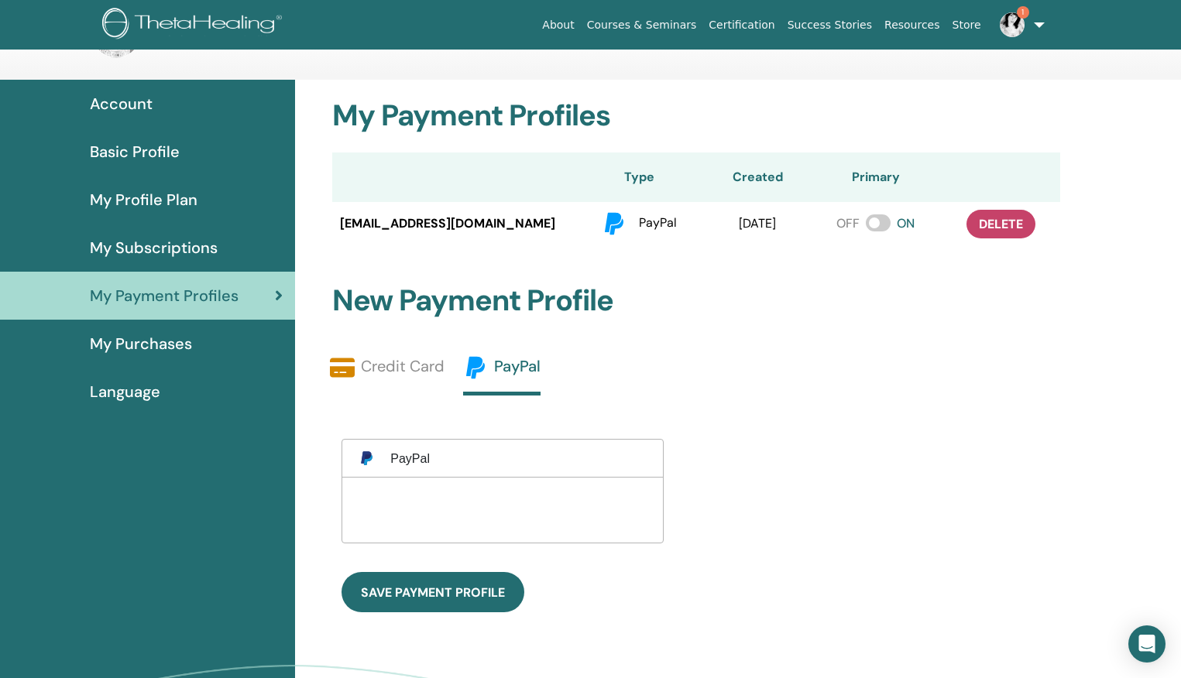
click at [173, 348] on span "My Purchases" at bounding box center [141, 343] width 102 height 23
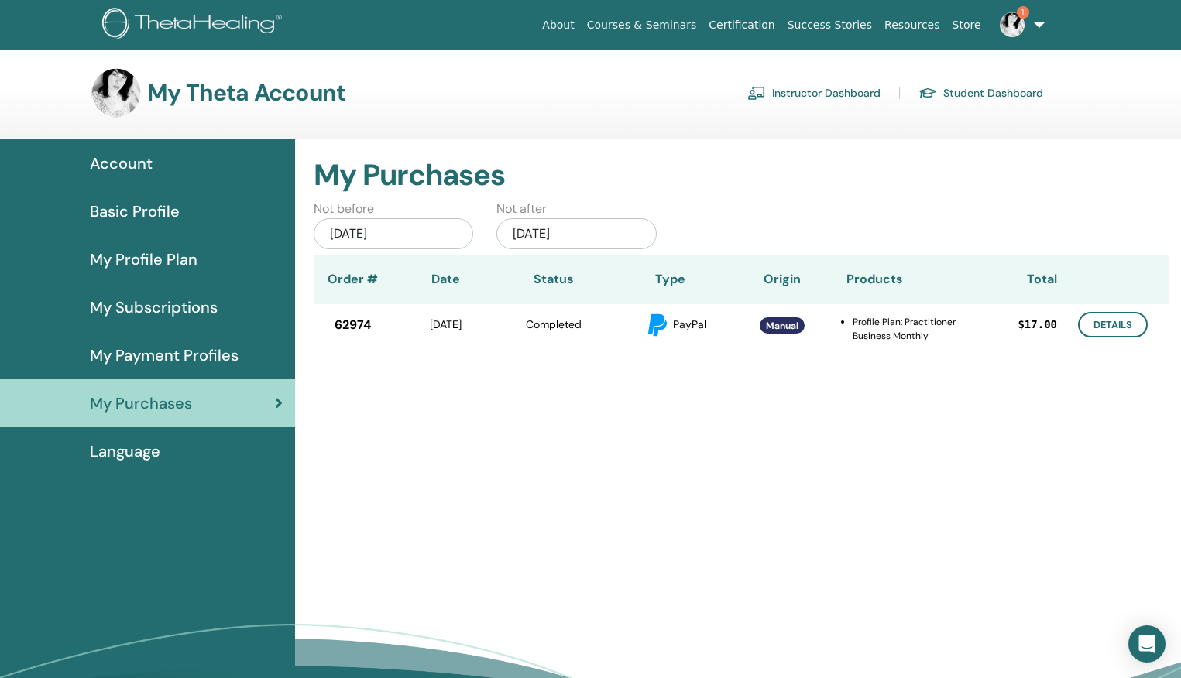
click at [144, 163] on span "Account" at bounding box center [121, 163] width 63 height 23
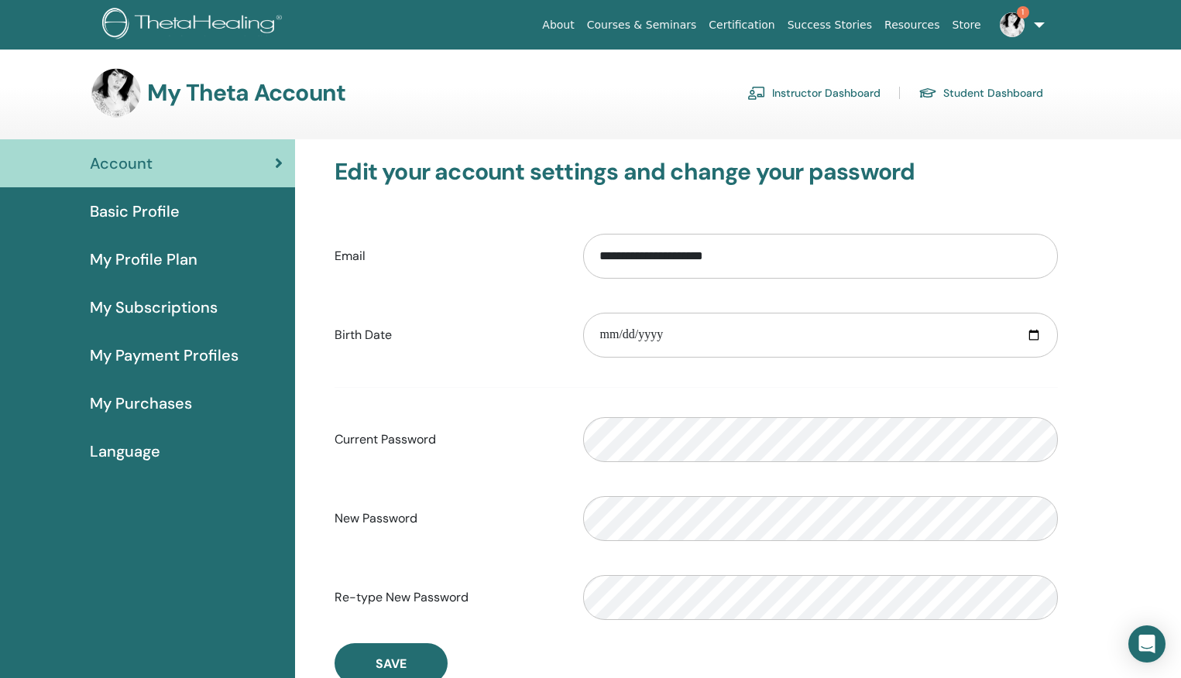
click at [135, 204] on span "Basic Profile" at bounding box center [135, 211] width 90 height 23
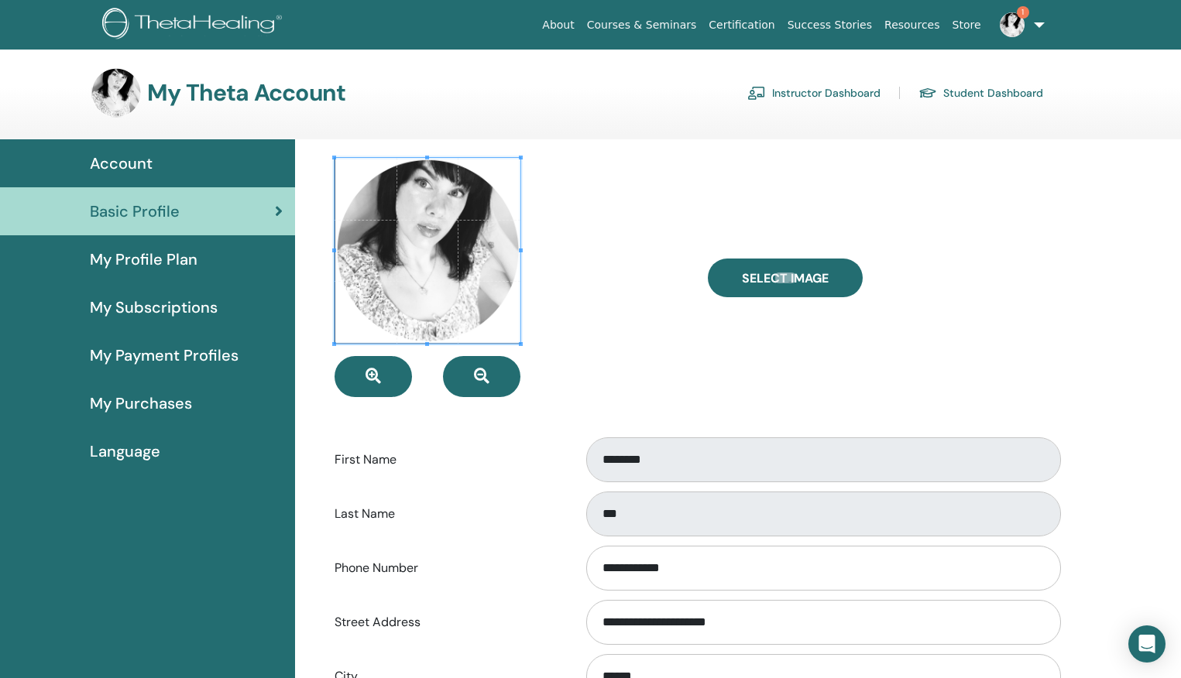
click at [631, 345] on div at bounding box center [509, 277] width 373 height 239
click at [1020, 20] on img at bounding box center [1011, 24] width 25 height 25
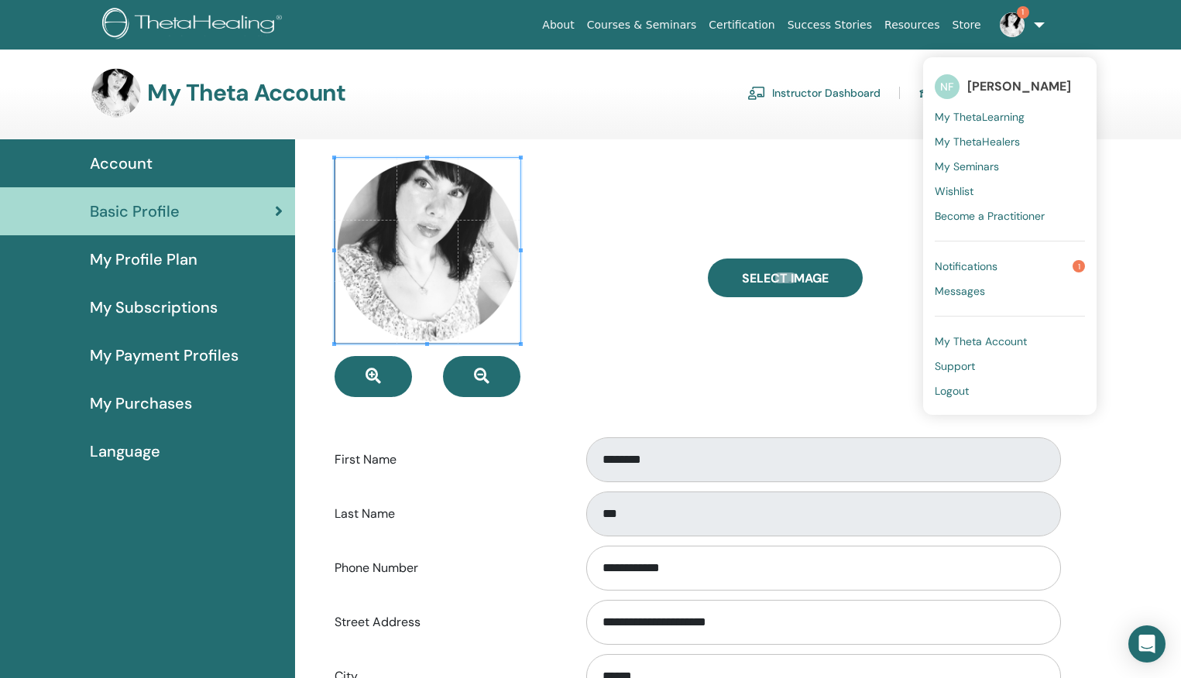
click at [170, 259] on span "My Profile Plan" at bounding box center [144, 259] width 108 height 23
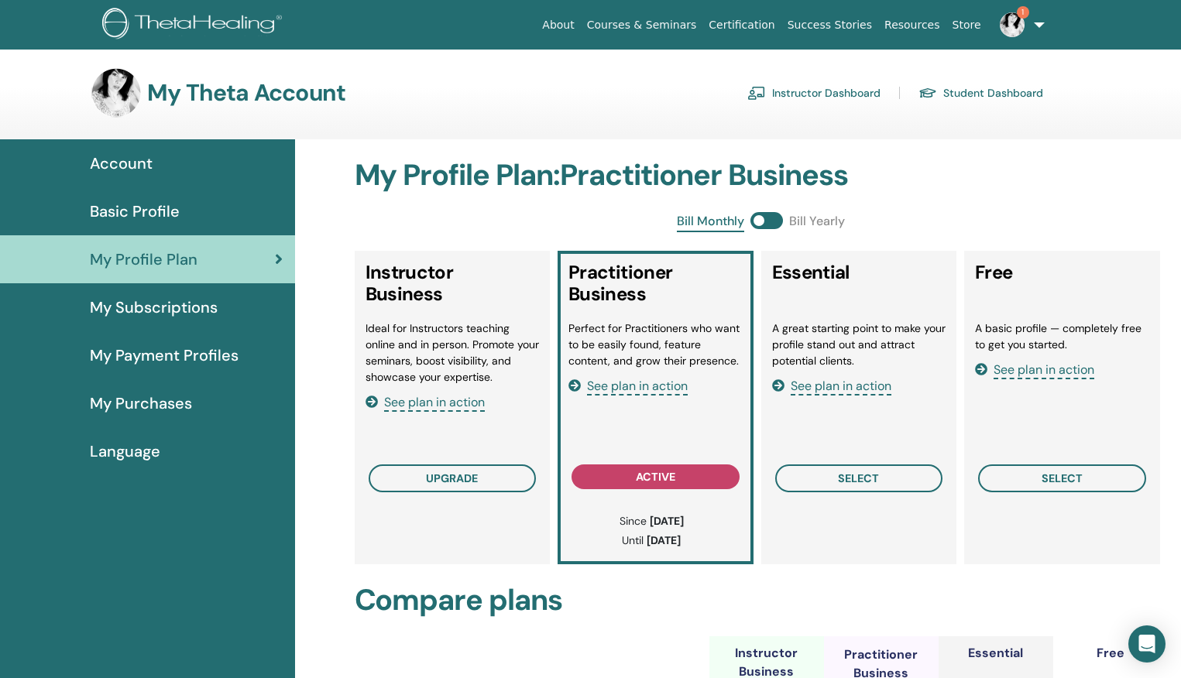
click at [1020, 29] on img at bounding box center [1011, 24] width 25 height 25
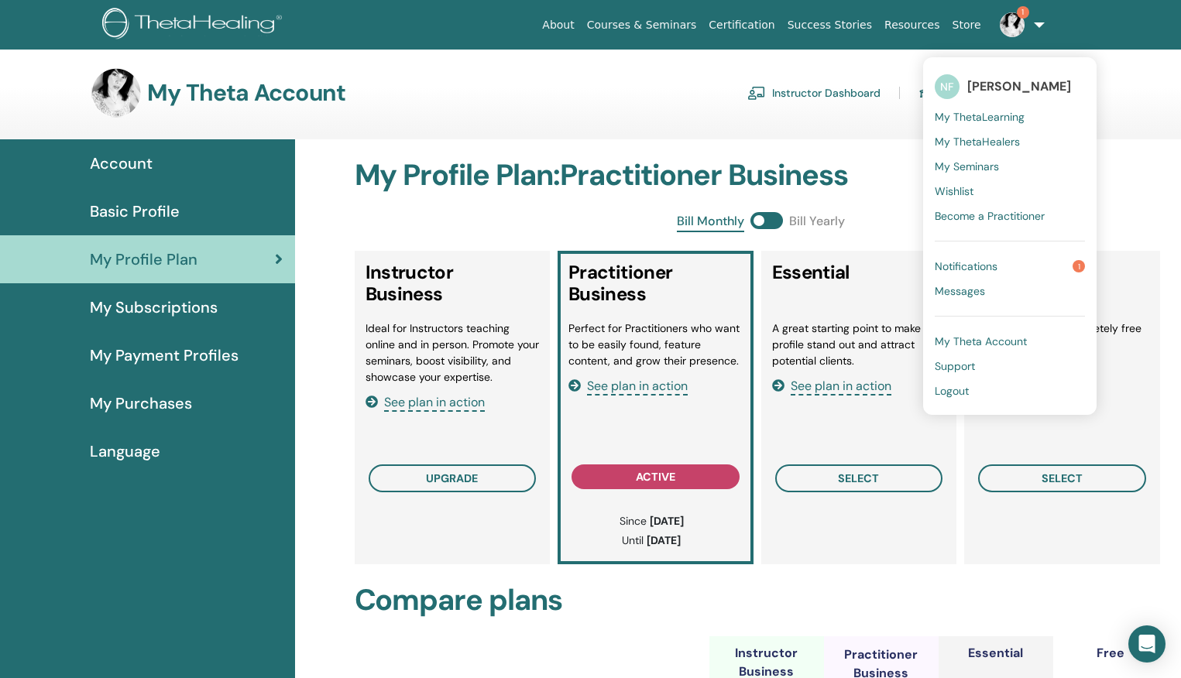
click at [972, 114] on span "My ThetaLearning" at bounding box center [979, 117] width 90 height 14
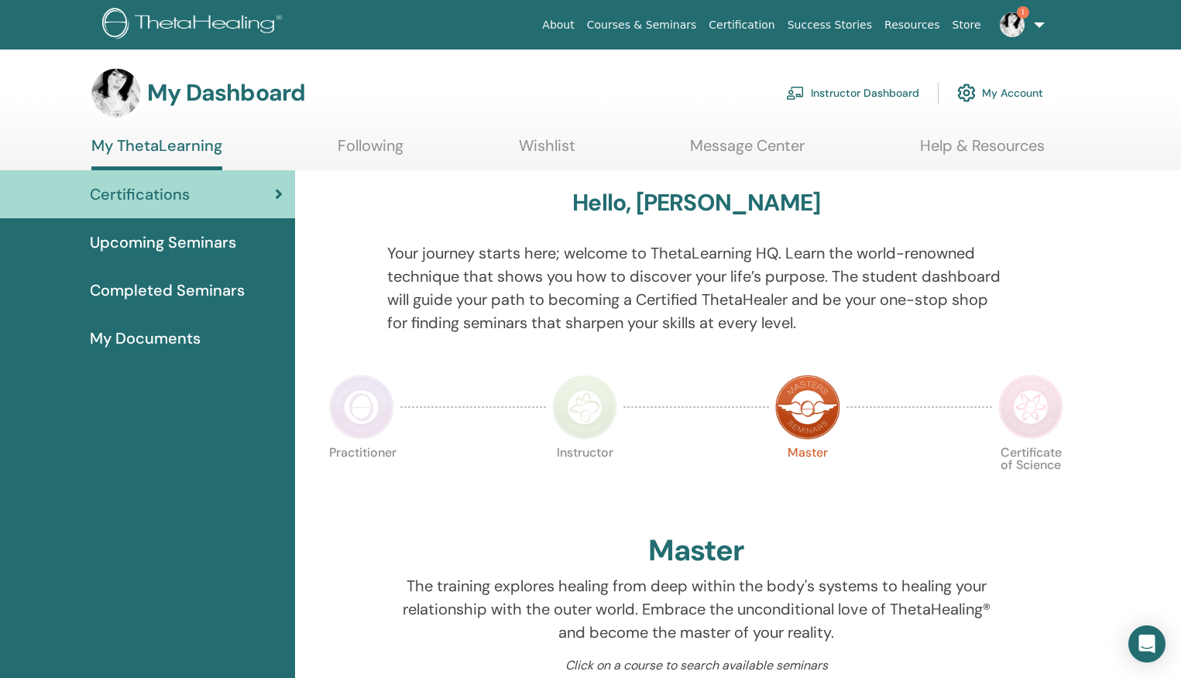
click at [924, 147] on link "Help & Resources" at bounding box center [982, 151] width 125 height 30
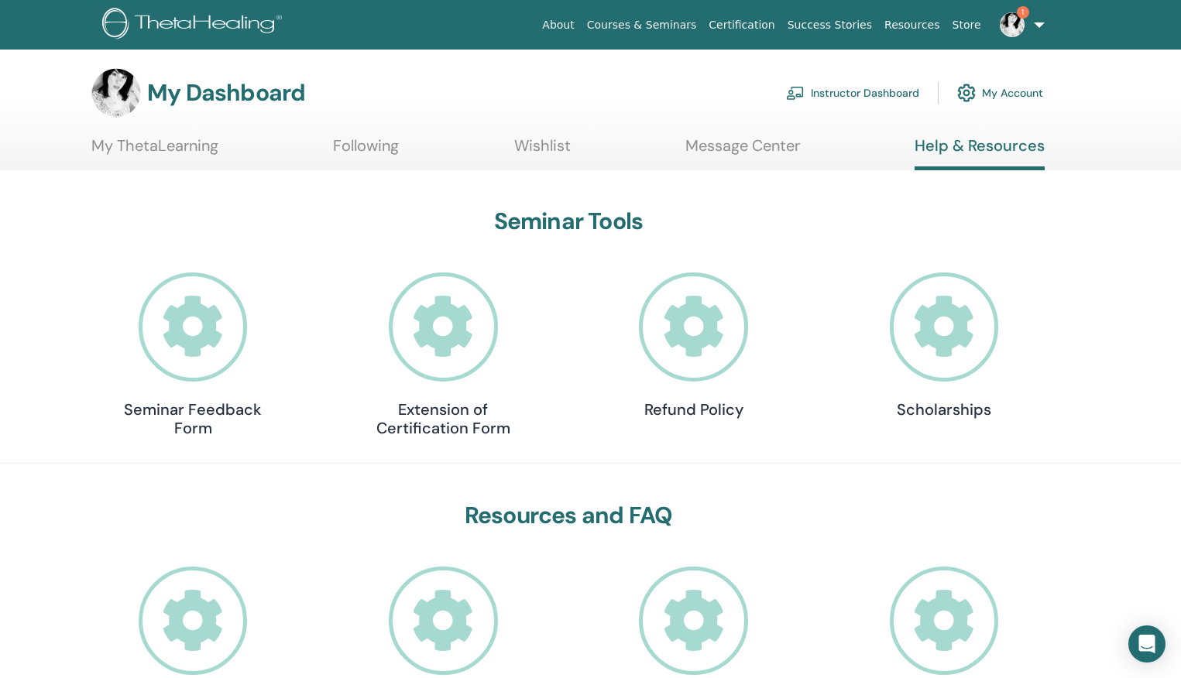
click at [91, 144] on link "My ThetaLearning" at bounding box center [154, 151] width 127 height 30
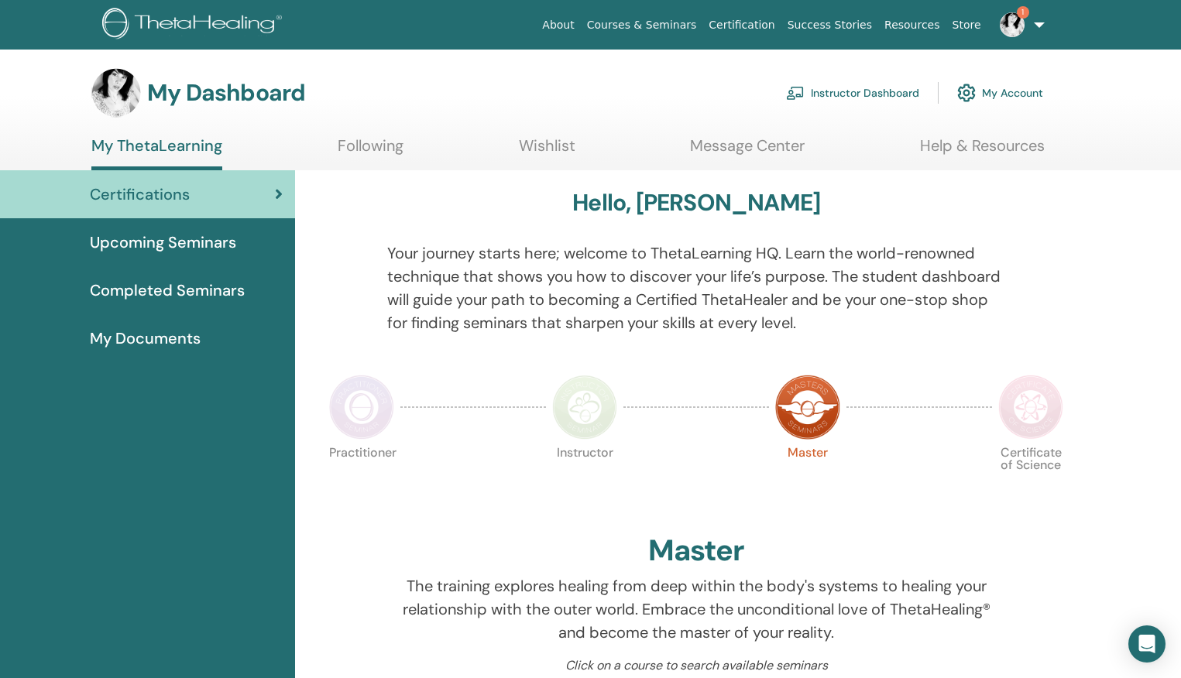
click at [263, 23] on img at bounding box center [194, 25] width 185 height 35
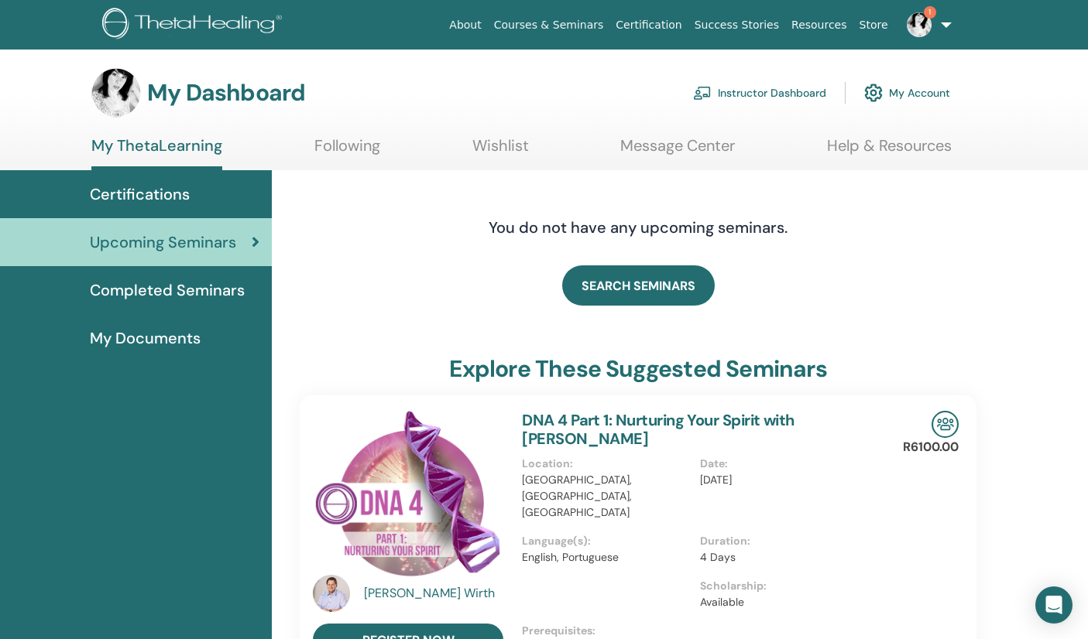
click at [929, 28] on img at bounding box center [919, 24] width 25 height 25
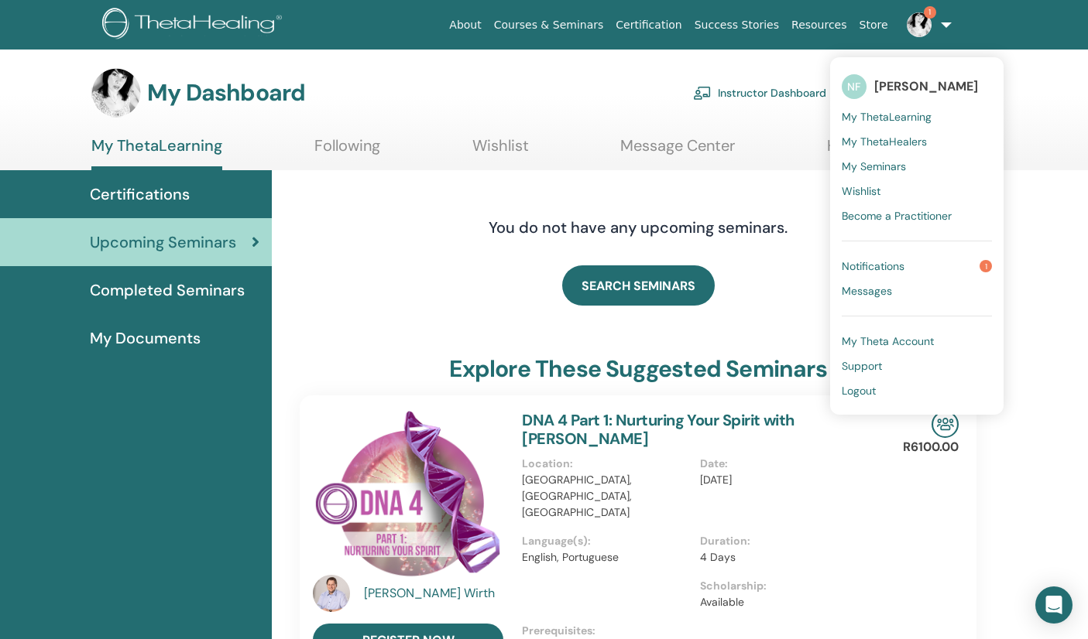
click at [939, 264] on link "Notifications 1" at bounding box center [917, 266] width 150 height 25
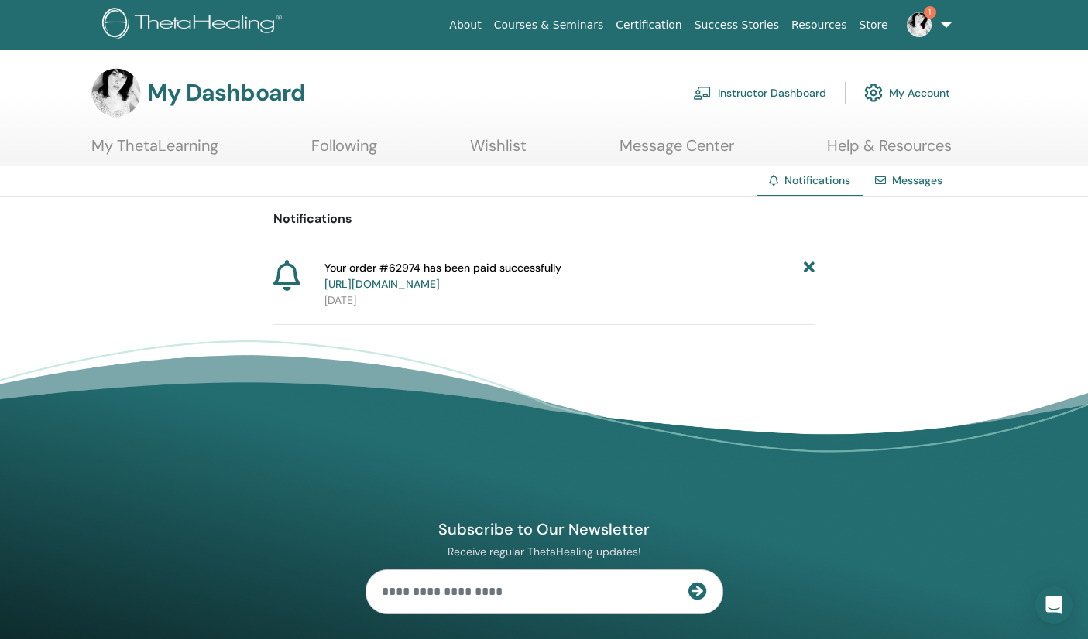
click at [239, 26] on img at bounding box center [194, 25] width 185 height 35
